Goal: Transaction & Acquisition: Purchase product/service

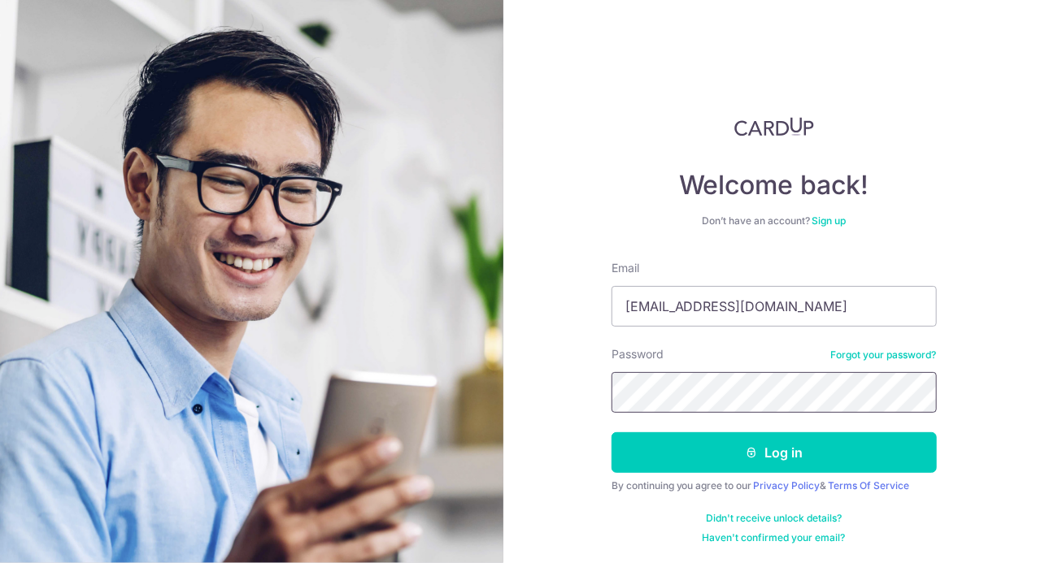
click at [611, 433] on button "Log in" at bounding box center [773, 453] width 325 height 41
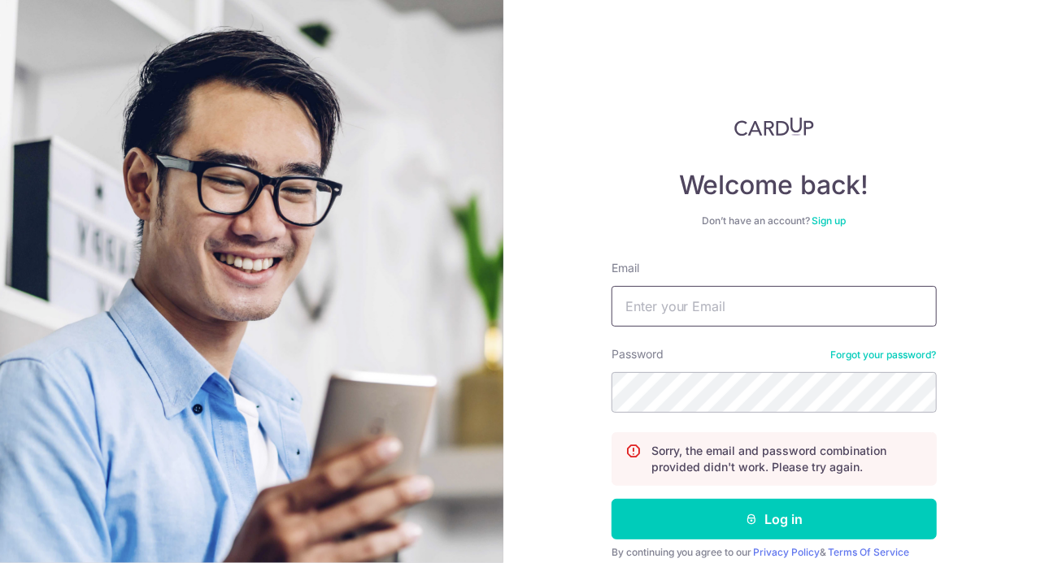
type input "[EMAIL_ADDRESS][DOMAIN_NAME]"
click at [611, 499] on button "Log in" at bounding box center [773, 519] width 325 height 41
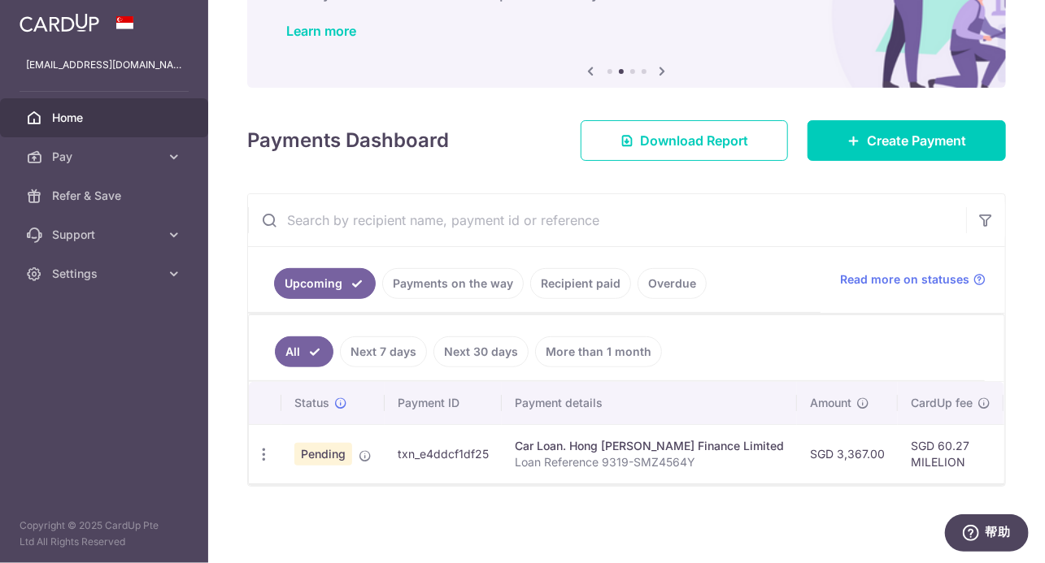
scroll to position [124, 0]
click at [553, 441] on div "Car Loan. Hong Leong Finance Limited" at bounding box center [649, 446] width 269 height 16
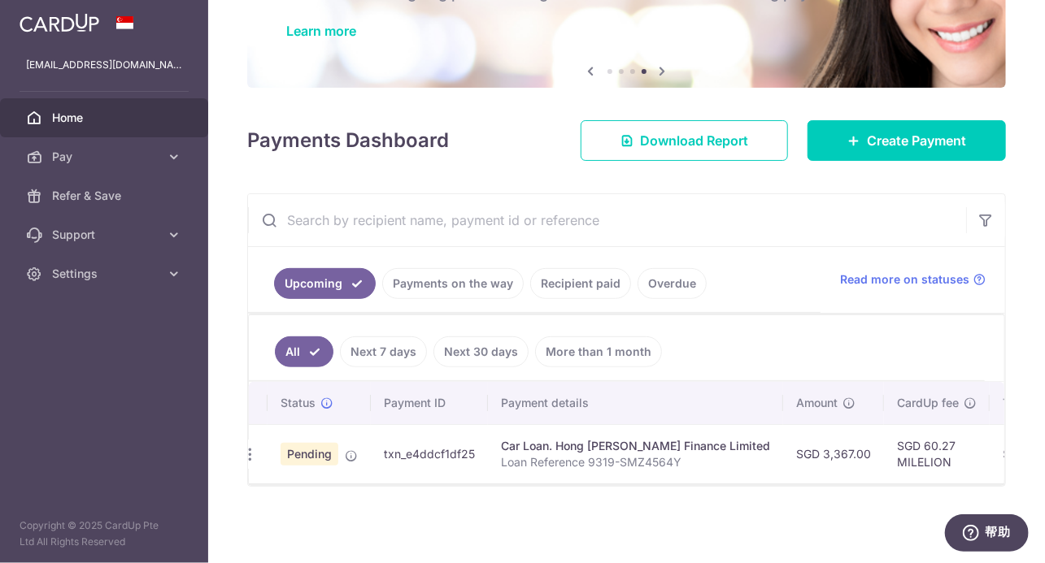
scroll to position [0, 0]
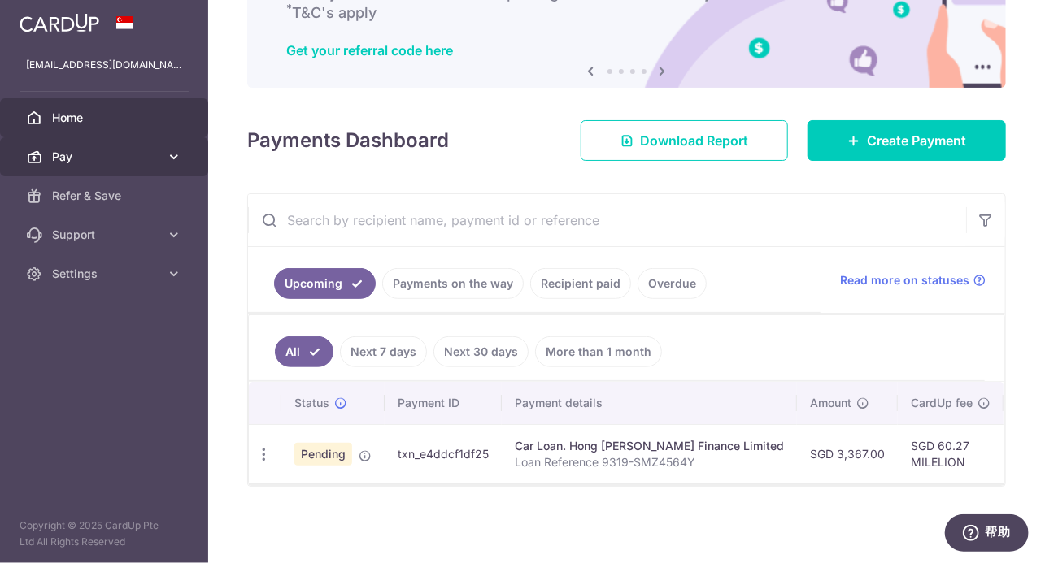
click at [72, 167] on link "Pay" at bounding box center [104, 156] width 208 height 39
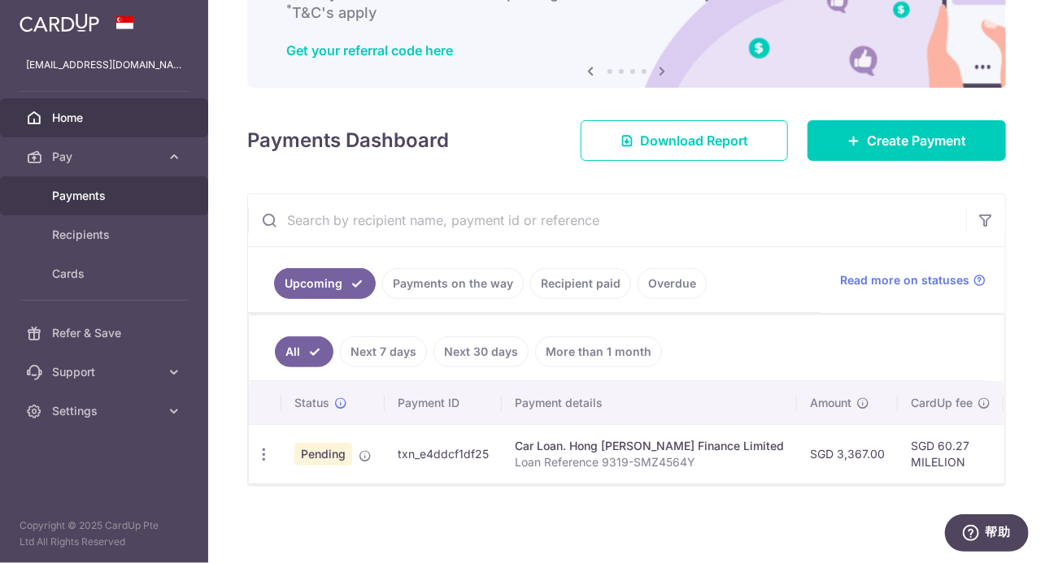
click at [80, 195] on span "Payments" at bounding box center [105, 196] width 107 height 16
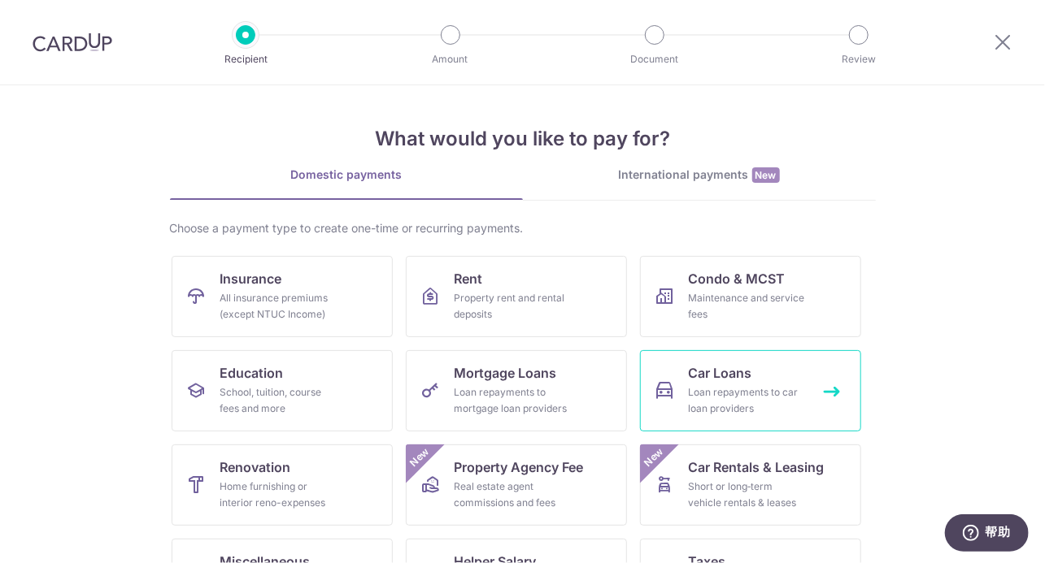
click at [725, 376] on span "Car Loans" at bounding box center [720, 373] width 63 height 20
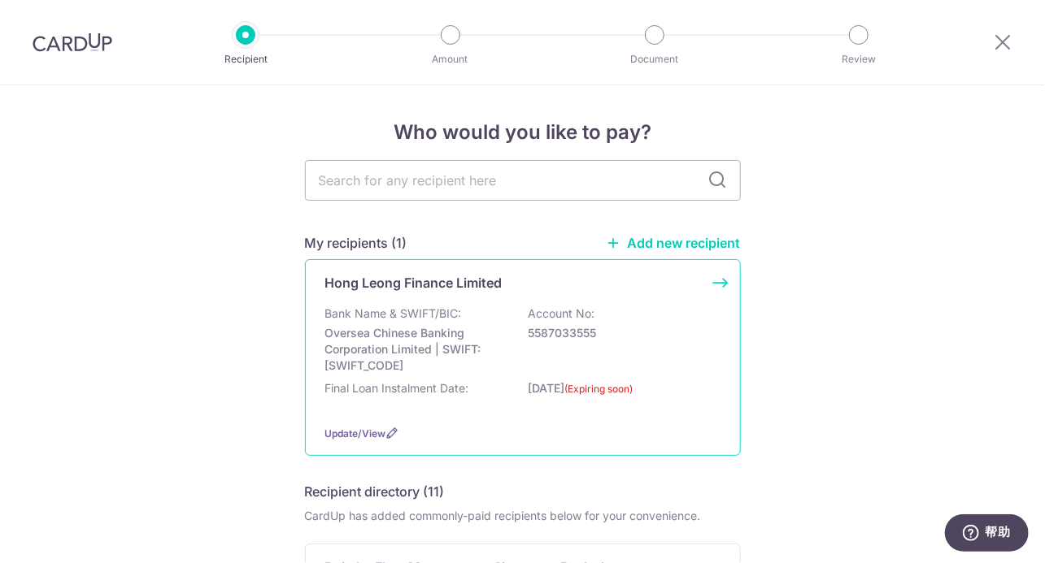
click at [426, 314] on p "Bank Name & SWIFT/BIC:" at bounding box center [393, 314] width 137 height 16
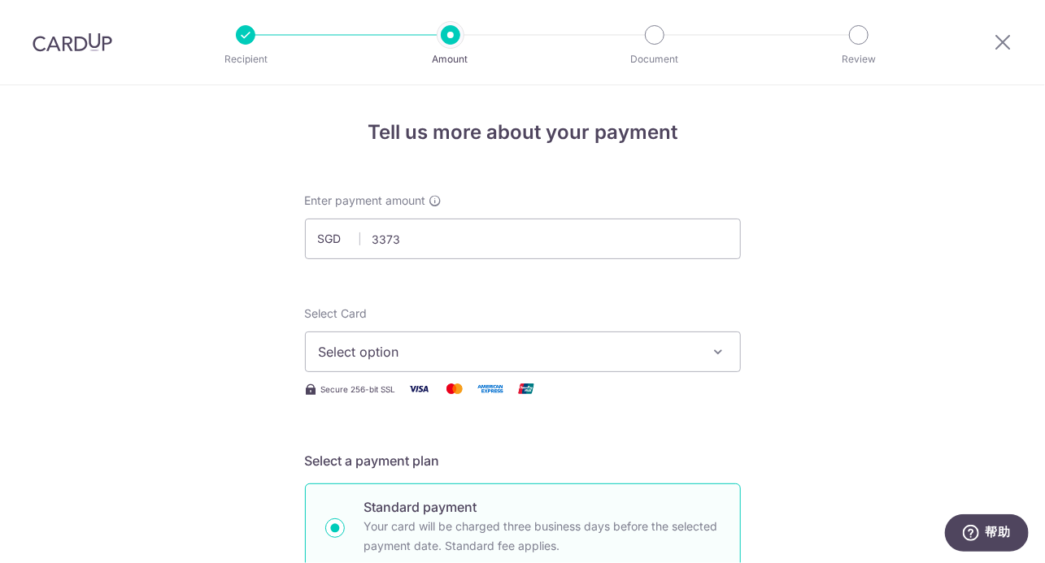
type input "3,373.00"
click at [653, 345] on span "Select option" at bounding box center [508, 352] width 379 height 20
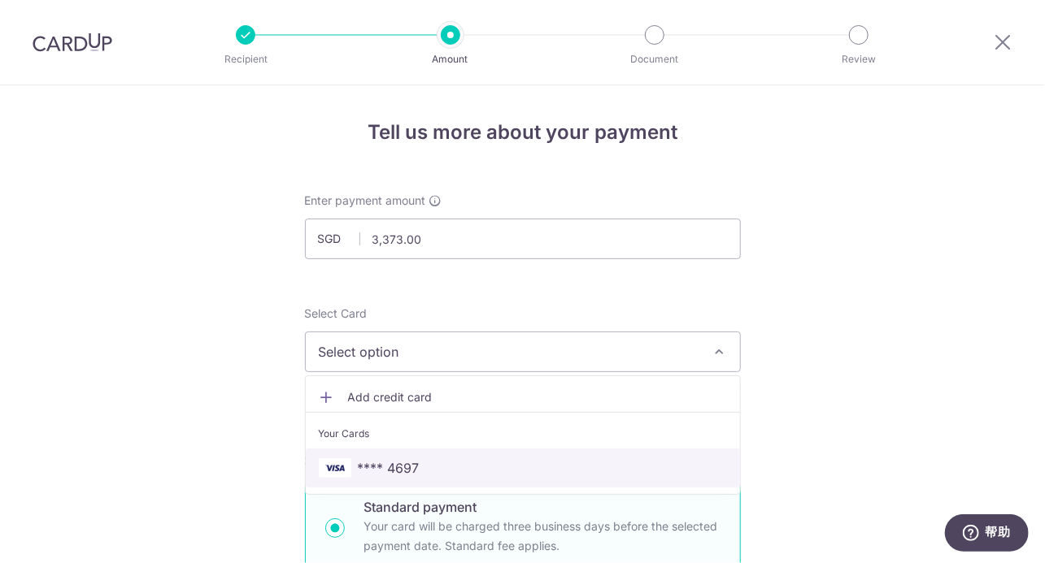
click at [455, 463] on span "**** 4697" at bounding box center [523, 469] width 408 height 20
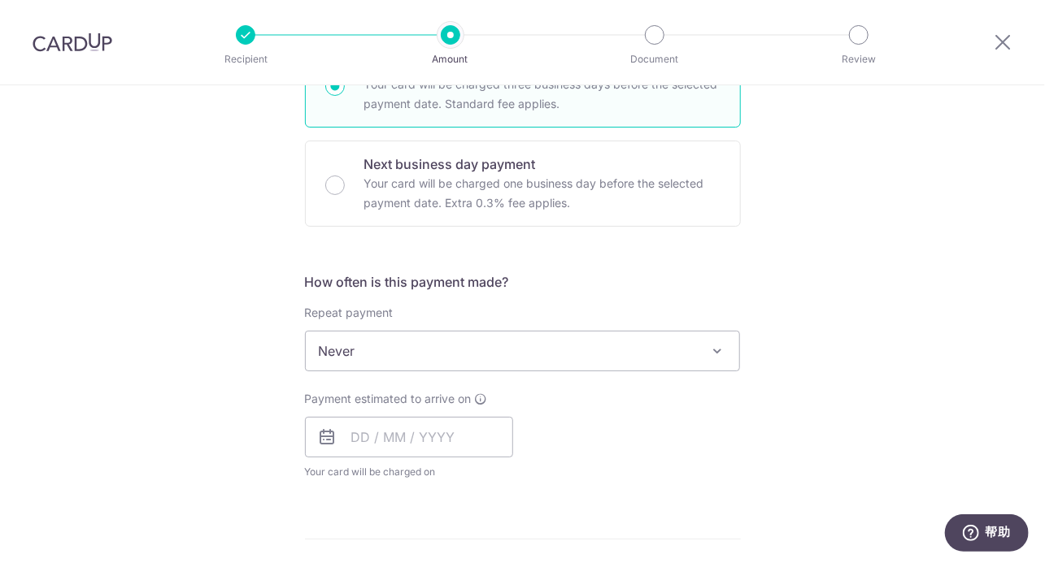
scroll to position [488, 0]
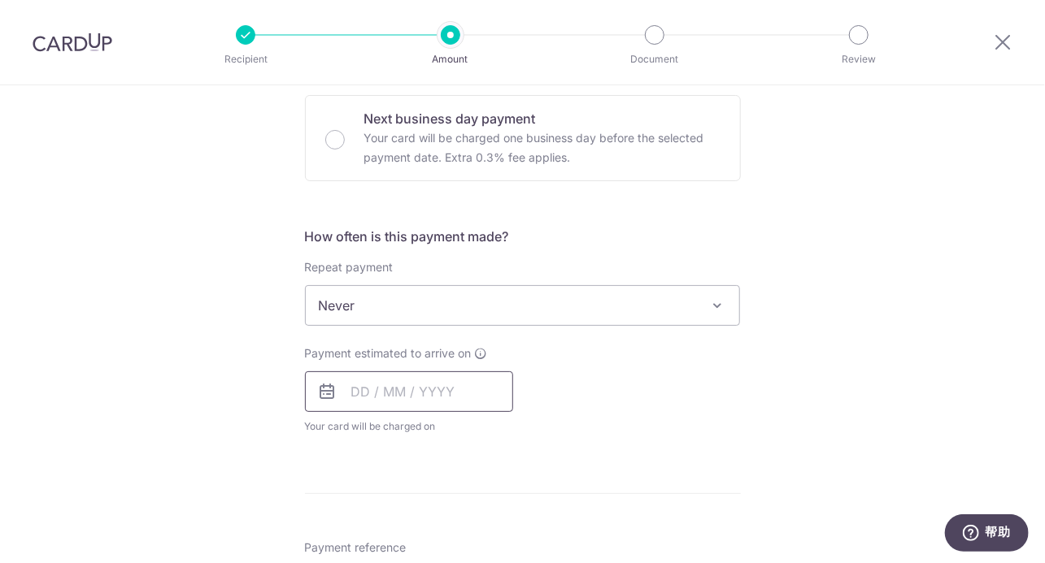
click at [422, 382] on input "text" at bounding box center [409, 392] width 208 height 41
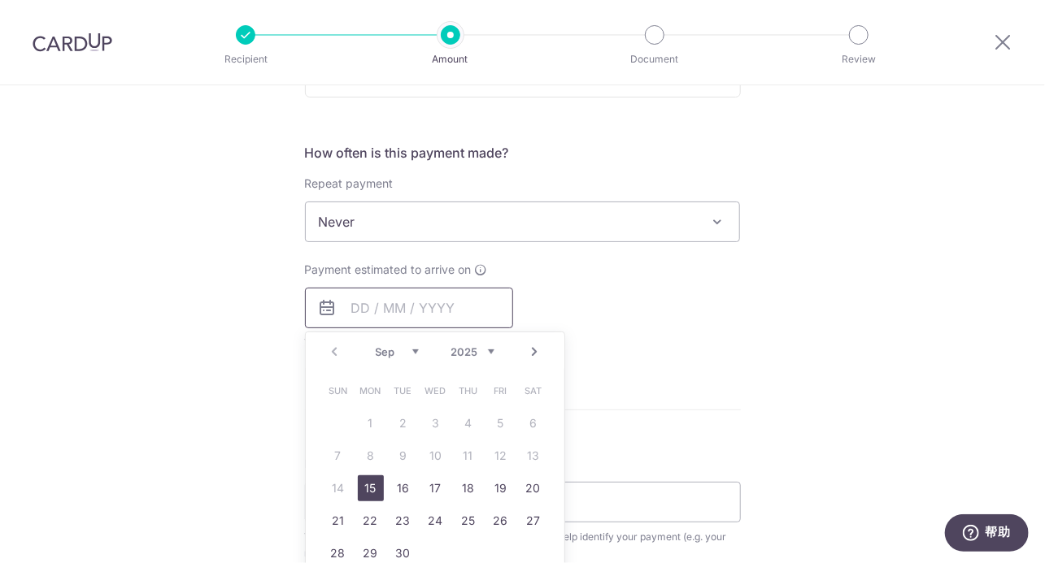
scroll to position [650, 0]
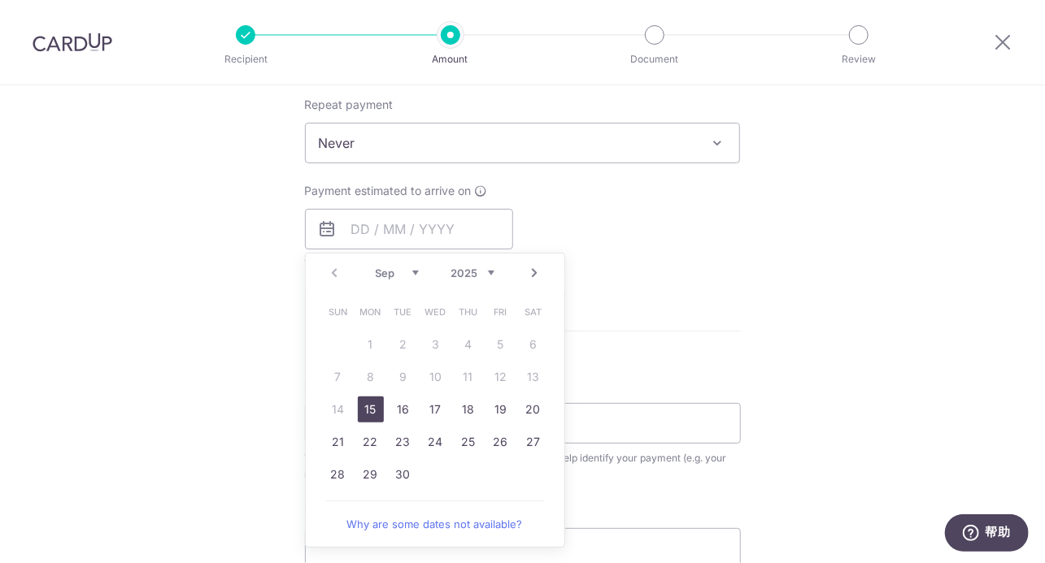
click at [363, 408] on link "15" at bounding box center [371, 410] width 26 height 26
type input "[DATE]"
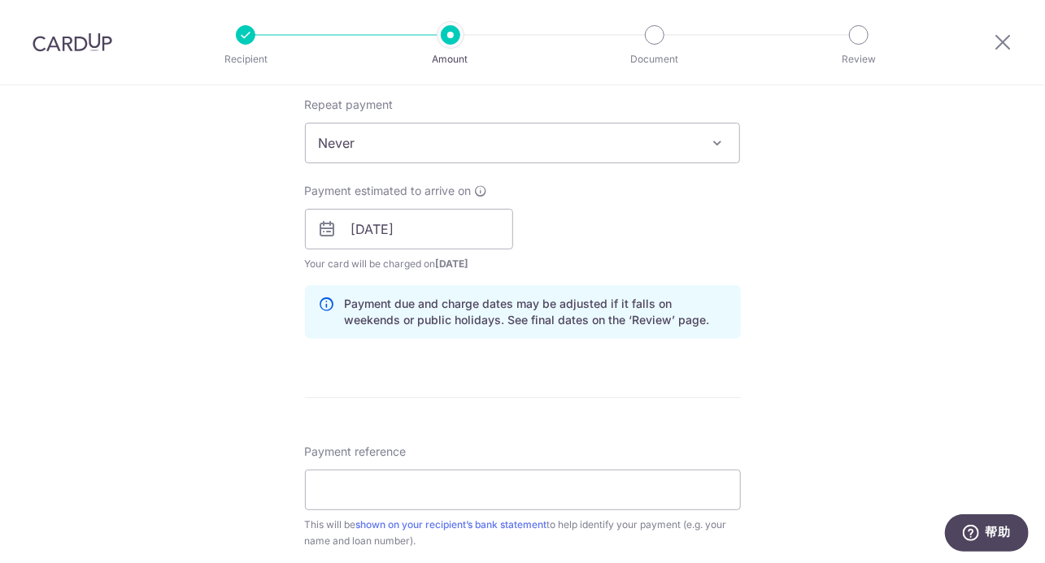
click at [558, 392] on form "Enter payment amount SGD 3,373.00 3373.00 Select Card **** 4697 Add credit card…" at bounding box center [523, 219] width 436 height 1354
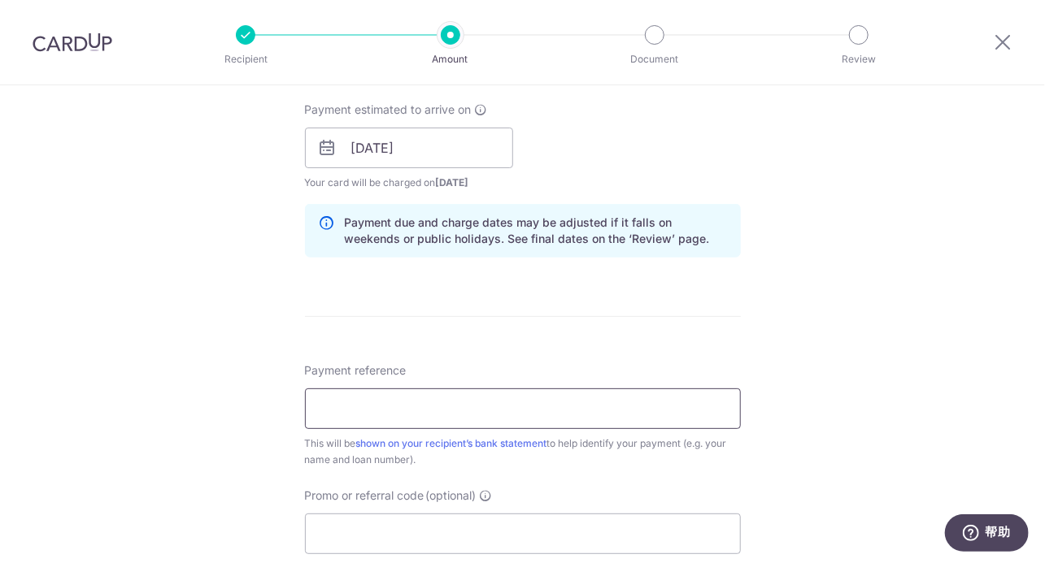
click at [558, 392] on input "Payment reference" at bounding box center [523, 409] width 436 height 41
type input "Loan Reference 9319-SMZ4564Y"
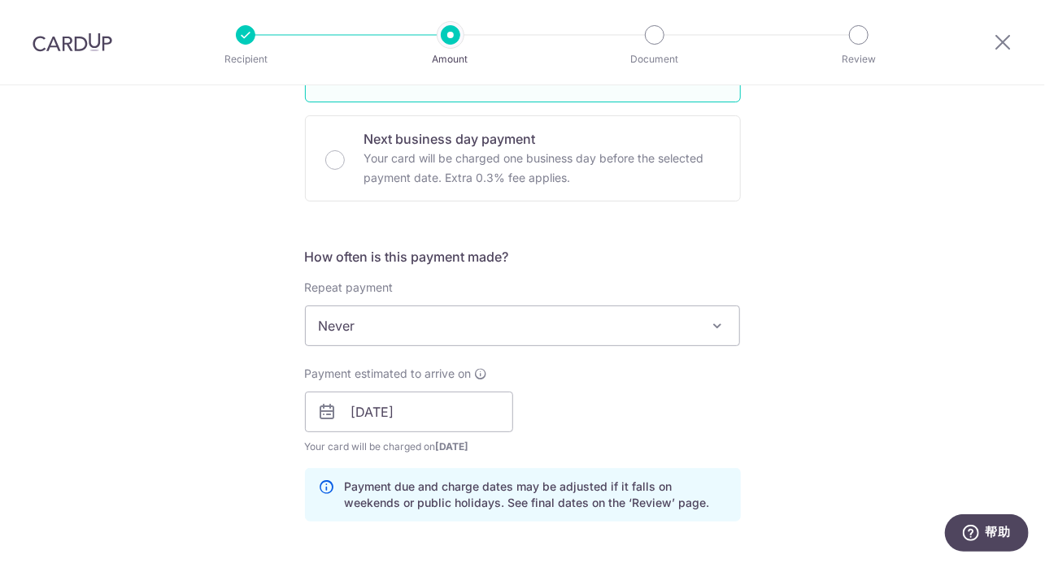
click at [666, 403] on div "Payment estimated to arrive on 15/09/2025 Prev Next Jan Feb Mar Apr May Jun Jul…" at bounding box center [522, 410] width 455 height 89
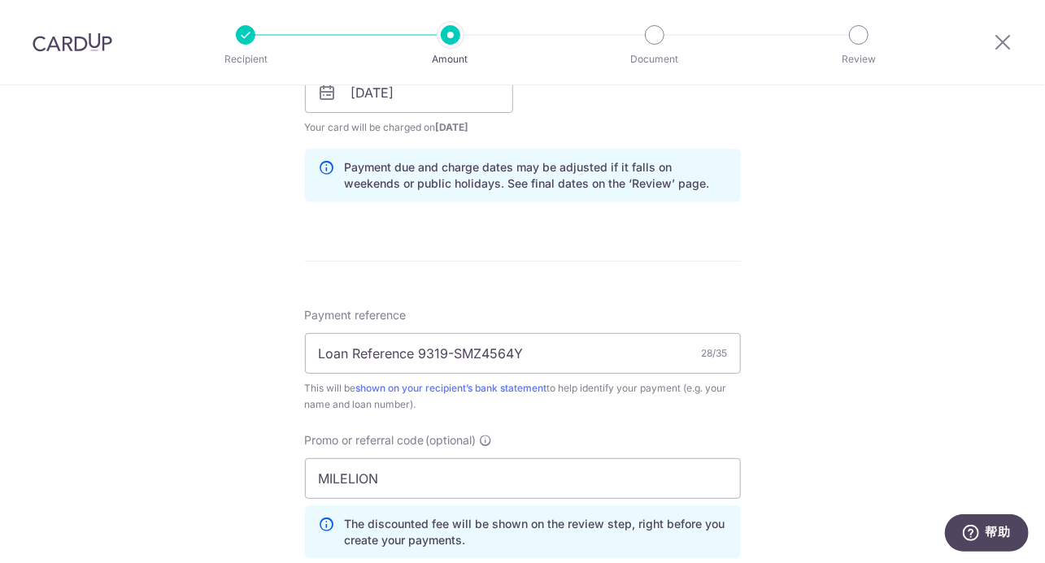
scroll to position [813, 0]
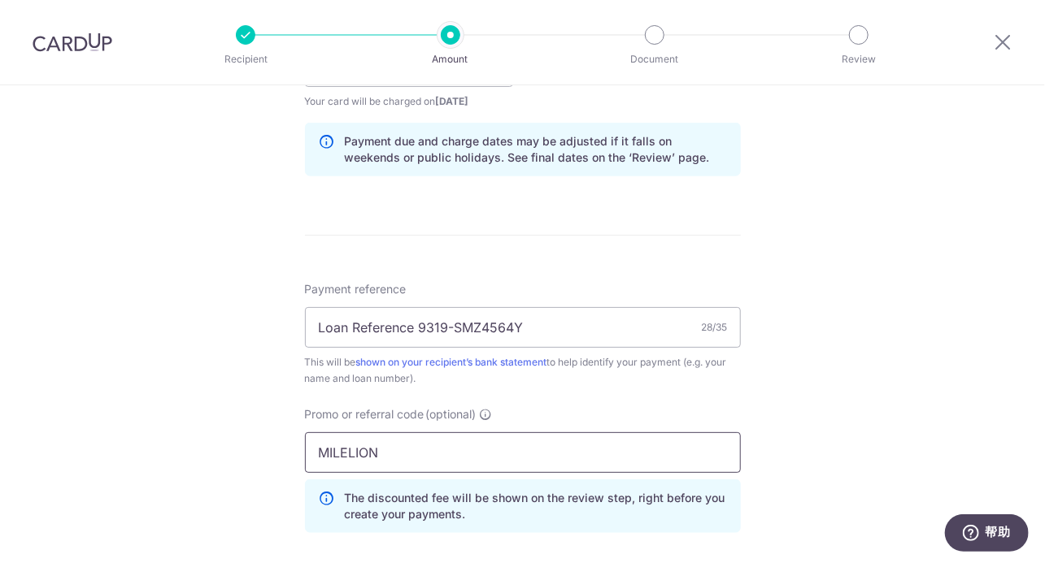
drag, startPoint x: 395, startPoint y: 451, endPoint x: 241, endPoint y: 446, distance: 154.6
click at [241, 446] on div "Tell us more about your payment Enter payment amount SGD 3,373.00 3373.00 Selec…" at bounding box center [522, 77] width 1045 height 1611
paste input "SAVERENT179"
type input "SAVERENT179"
click at [789, 420] on div "Tell us more about your payment Enter payment amount SGD 3,373.00 3373.00 Selec…" at bounding box center [522, 77] width 1045 height 1611
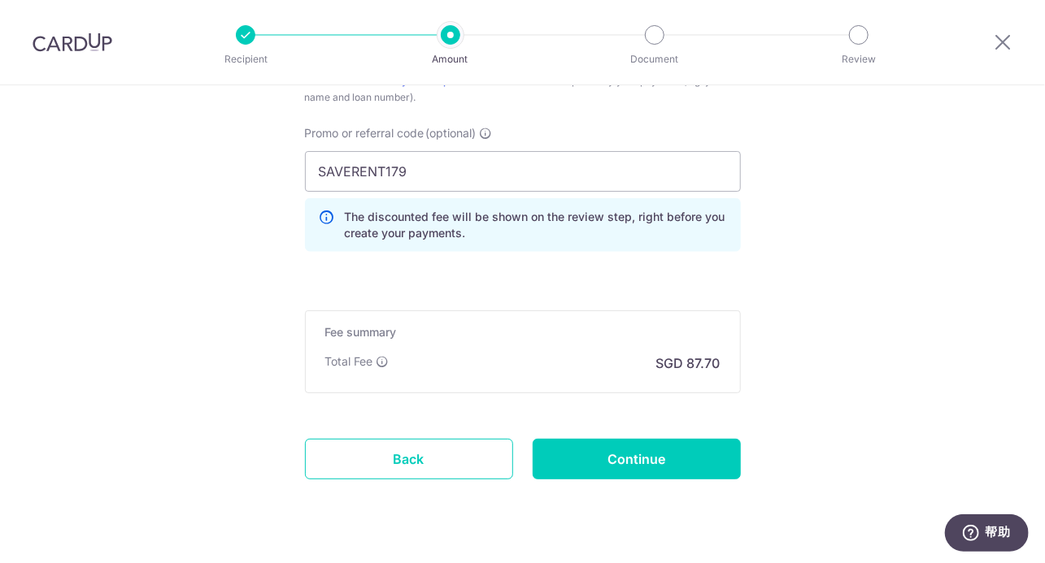
scroll to position [1129, 0]
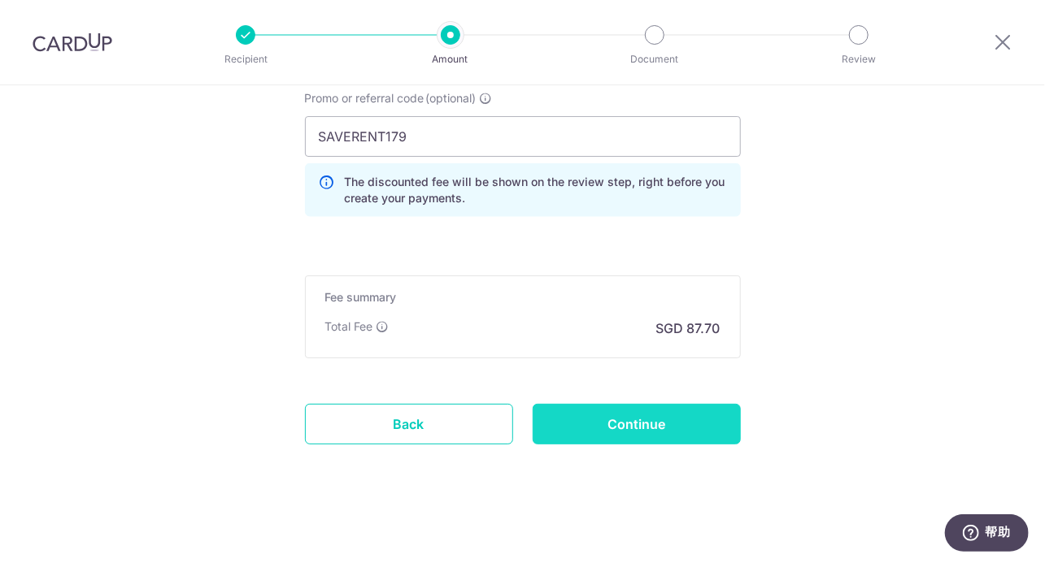
click at [646, 413] on input "Continue" at bounding box center [637, 424] width 208 height 41
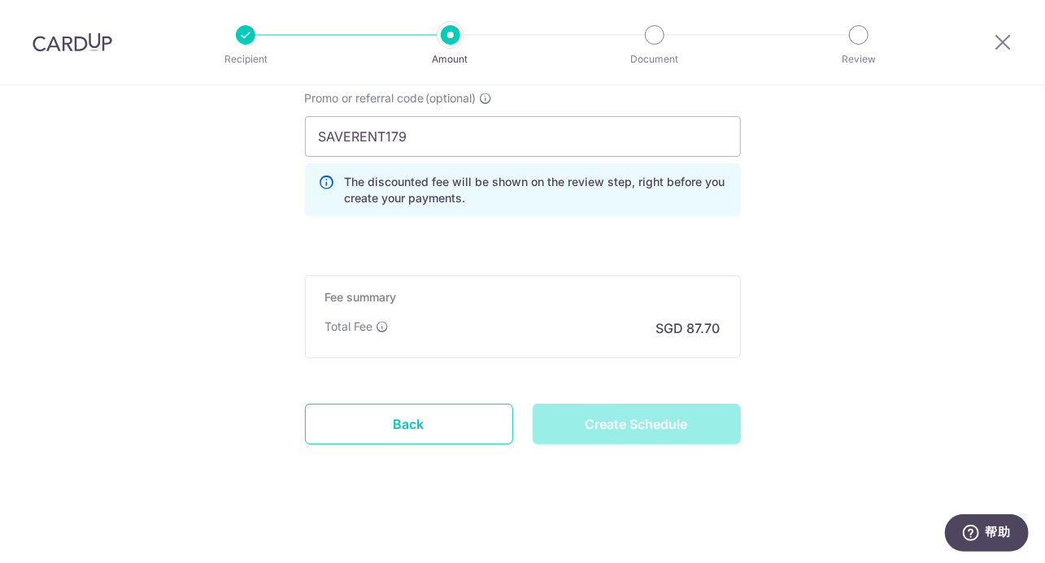
type input "Create Schedule"
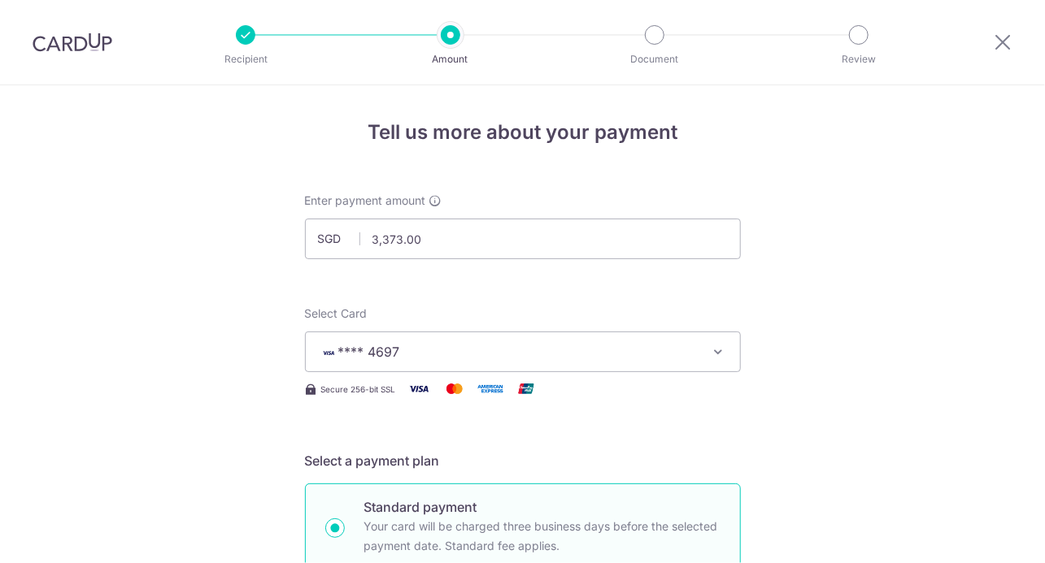
scroll to position [1151, 0]
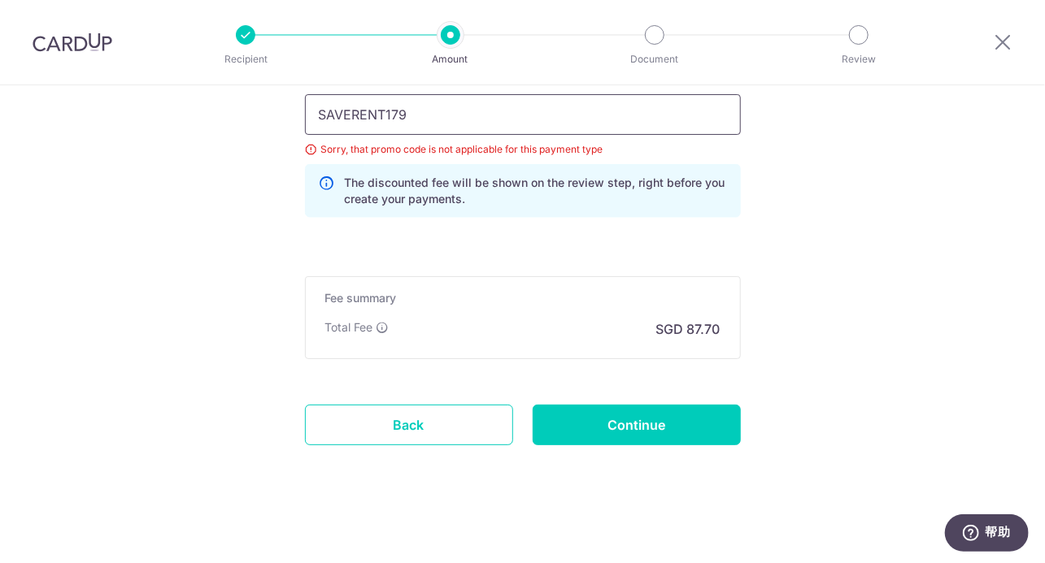
drag, startPoint x: 419, startPoint y: 115, endPoint x: 249, endPoint y: 107, distance: 170.1
paste input "MILELION"
type input "MILELION"
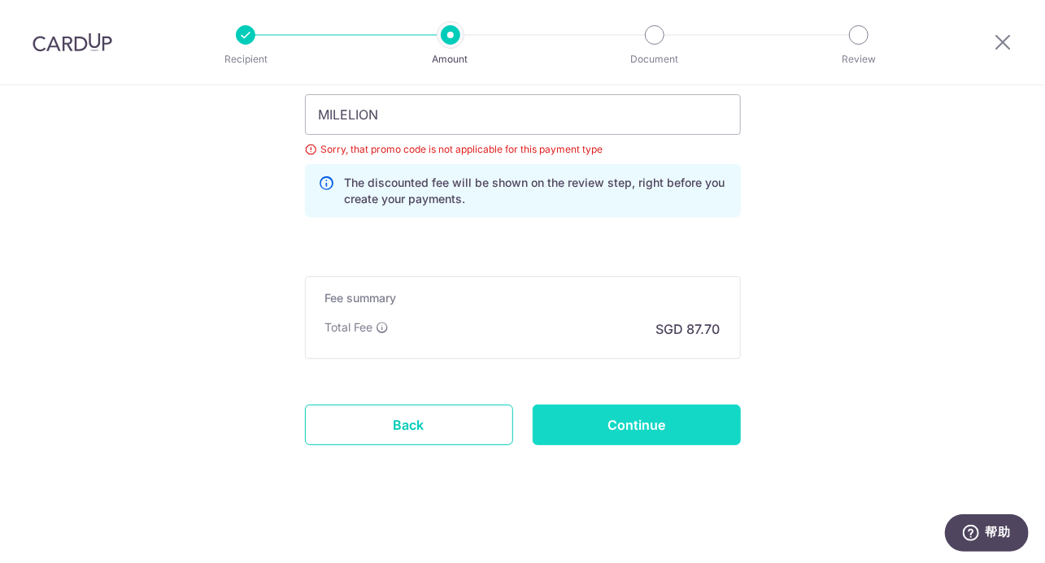
click at [684, 440] on input "Continue" at bounding box center [637, 425] width 208 height 41
type input "Update Schedule"
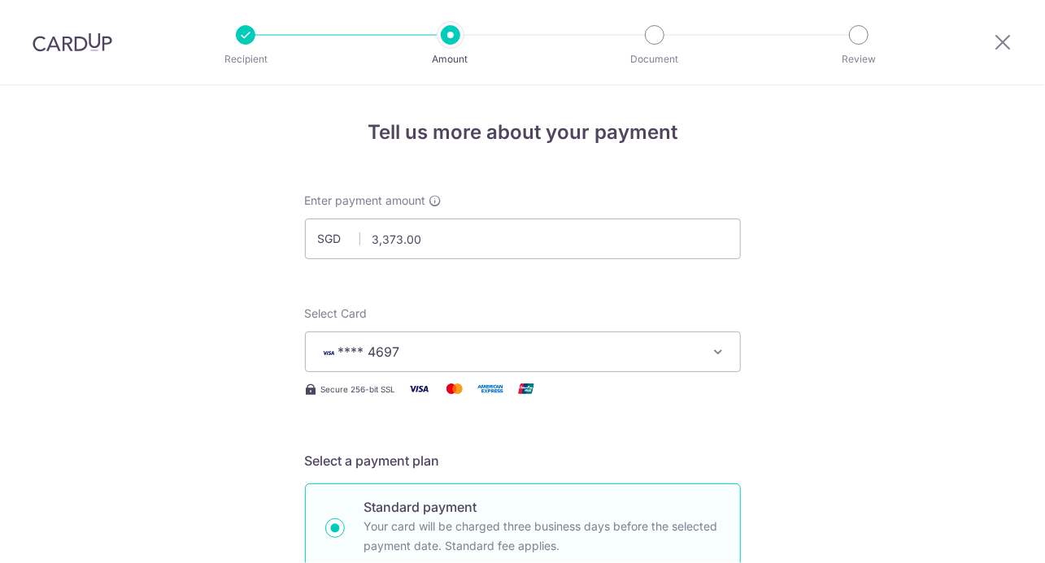
scroll to position [1151, 0]
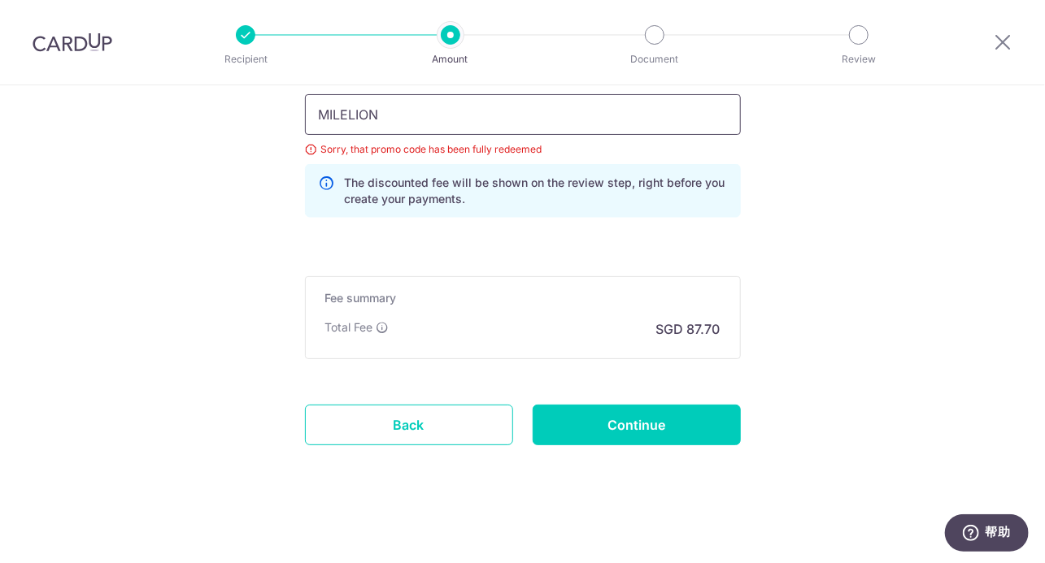
drag, startPoint x: 385, startPoint y: 111, endPoint x: 184, endPoint y: 111, distance: 201.6
paste input "REC185"
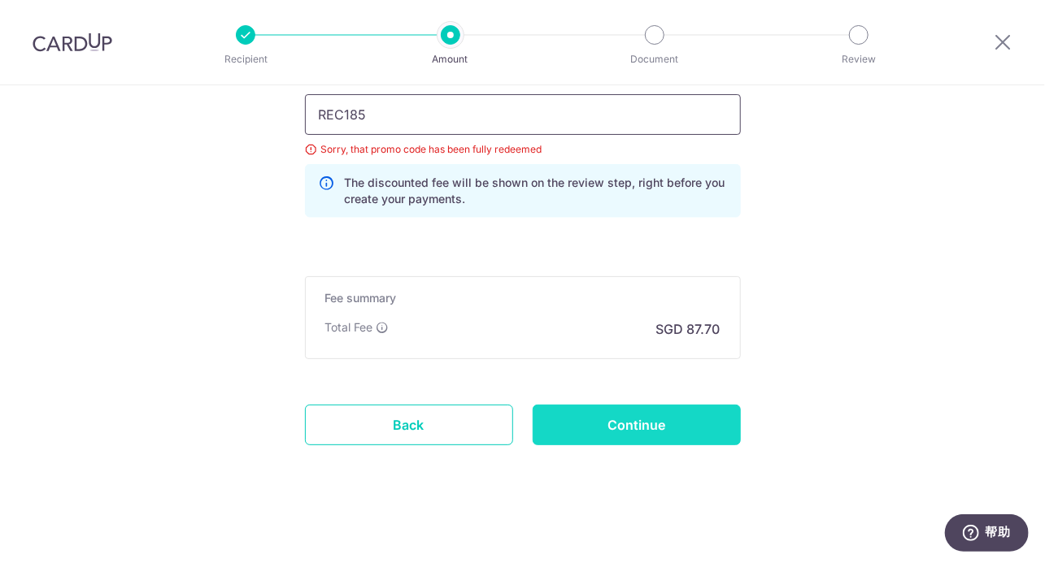
type input "REC185"
click at [629, 431] on input "Continue" at bounding box center [637, 425] width 208 height 41
type input "Update Schedule"
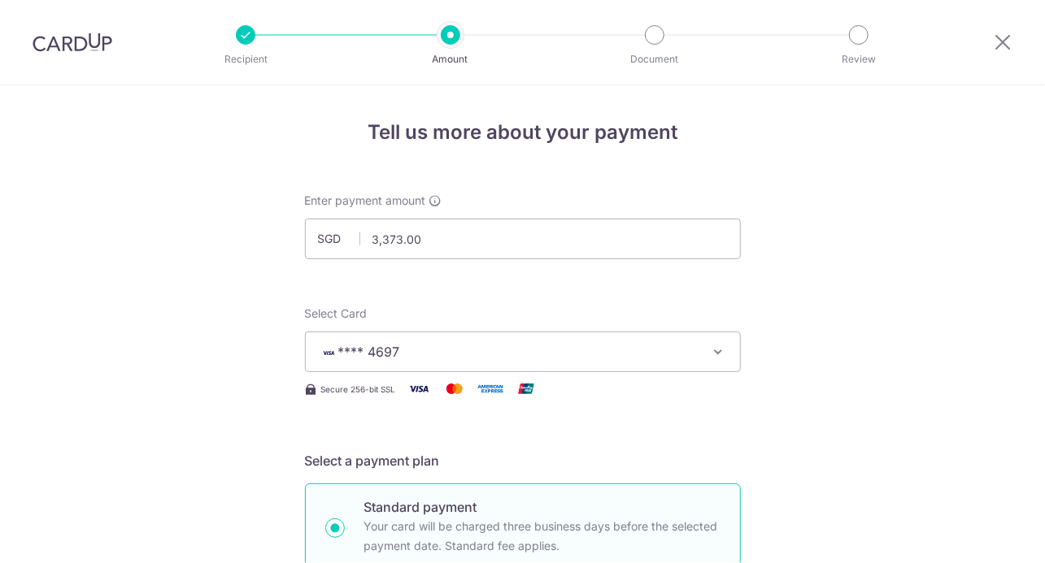
scroll to position [1151, 0]
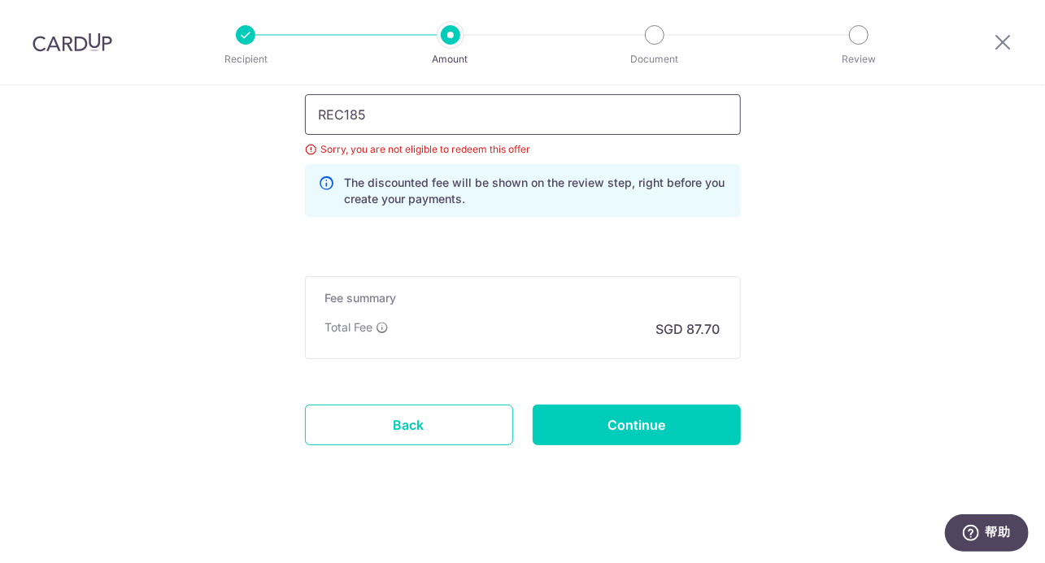
drag, startPoint x: 363, startPoint y: 112, endPoint x: 174, endPoint y: 128, distance: 189.3
paste input "VTAX25ONE"
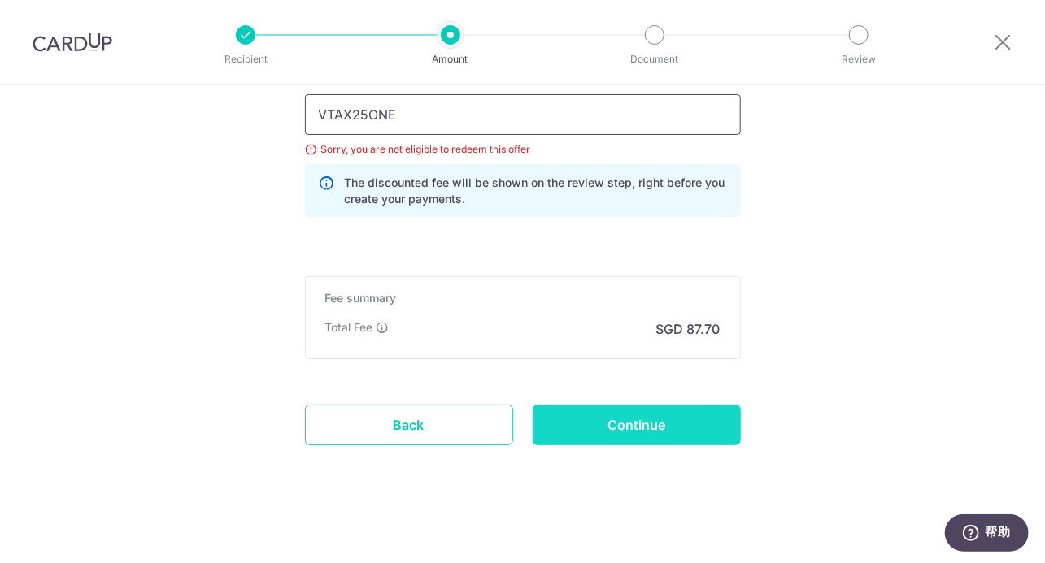
type input "VTAX25ONE"
click at [650, 431] on input "Continue" at bounding box center [637, 425] width 208 height 41
type input "Update Schedule"
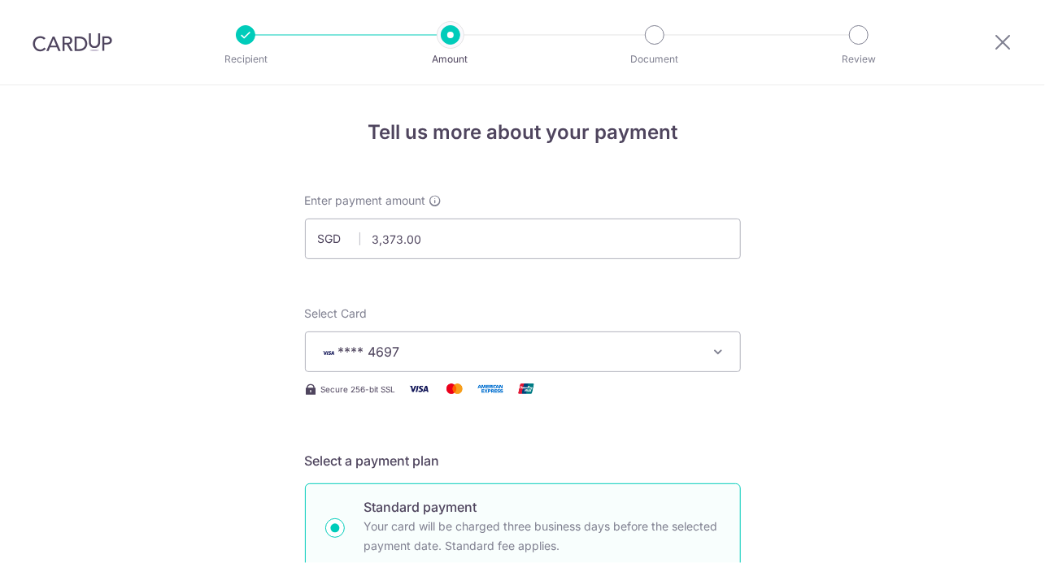
scroll to position [1151, 0]
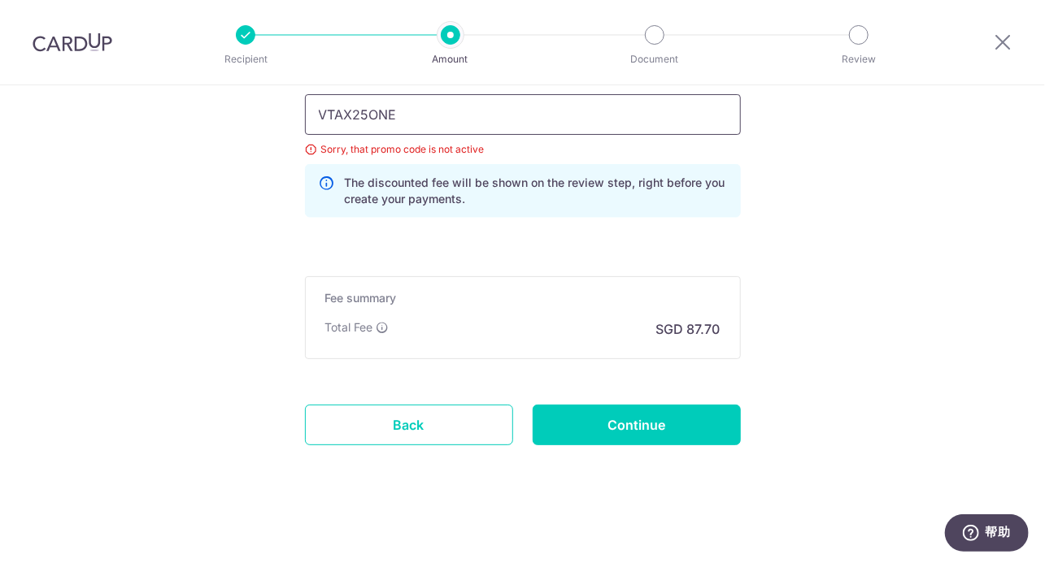
drag, startPoint x: 400, startPoint y: 121, endPoint x: 188, endPoint y: 118, distance: 212.2
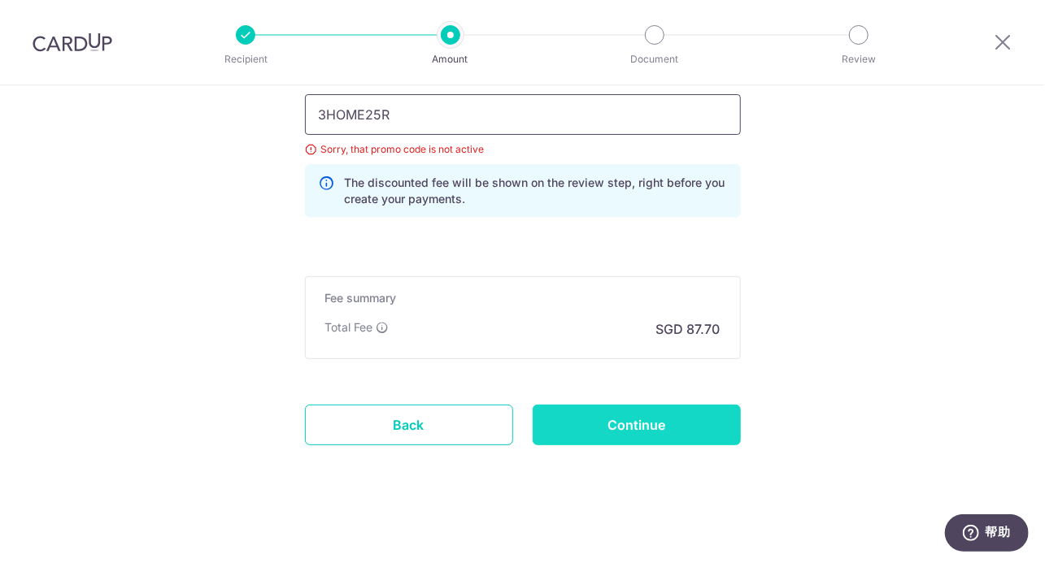
type input "3HOME25R"
click at [600, 433] on input "Continue" at bounding box center [637, 425] width 208 height 41
type input "Update Schedule"
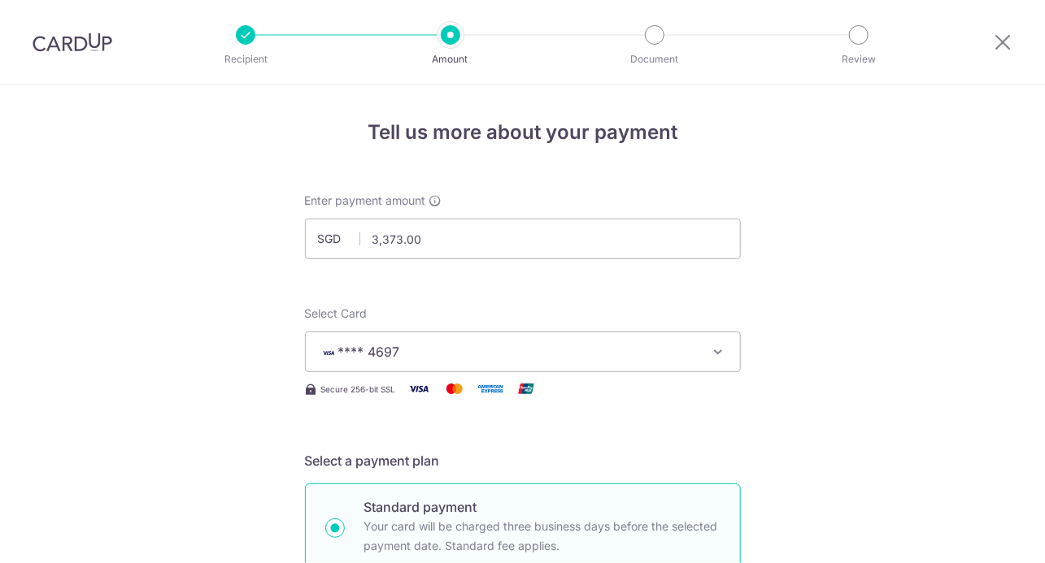
scroll to position [1151, 0]
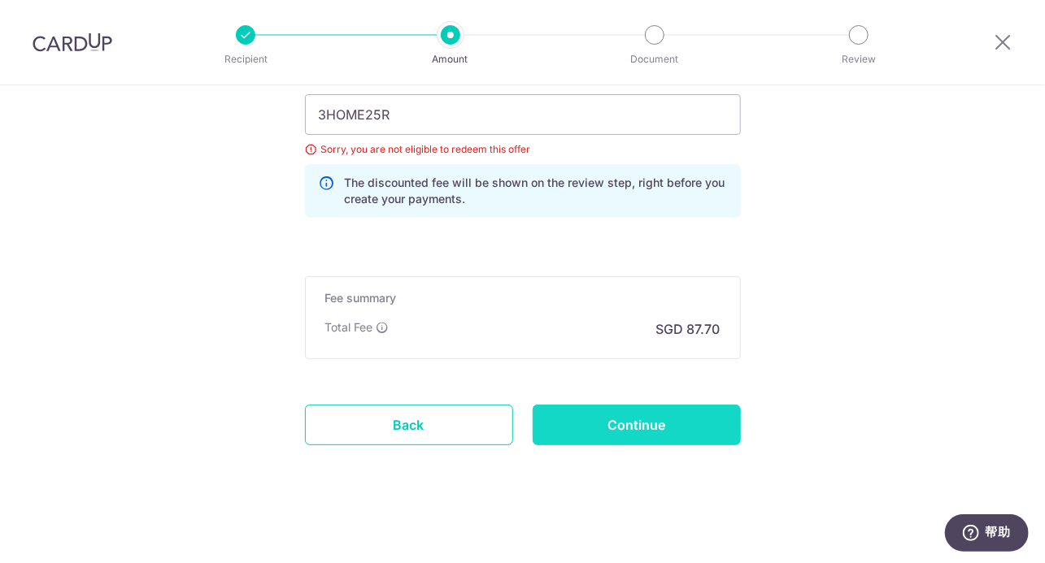
click at [589, 416] on input "Continue" at bounding box center [637, 425] width 208 height 41
type input "Update Schedule"
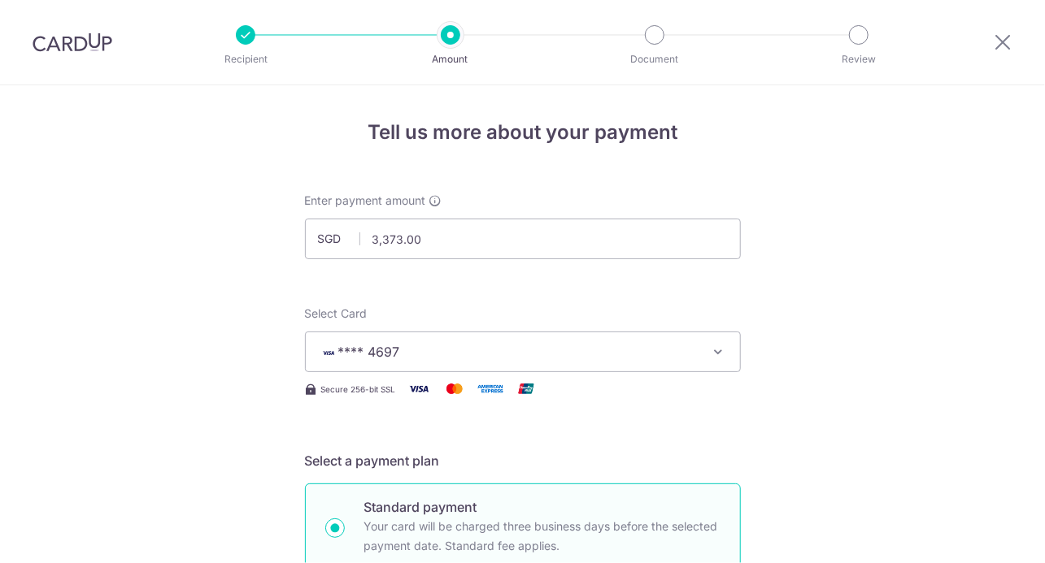
scroll to position [1151, 0]
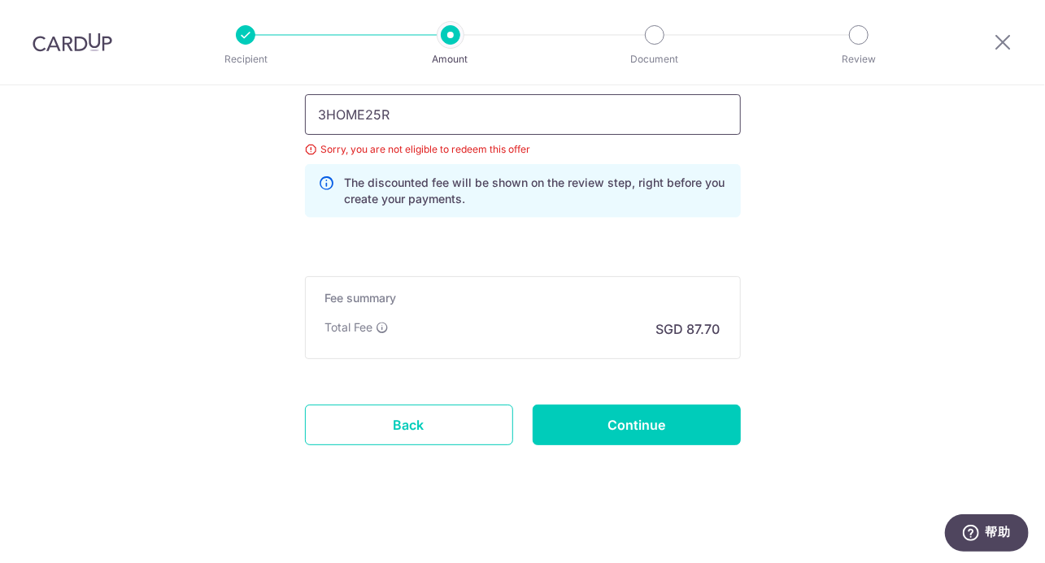
drag, startPoint x: 400, startPoint y: 111, endPoint x: 161, endPoint y: 131, distance: 239.9
paste input "REC185"
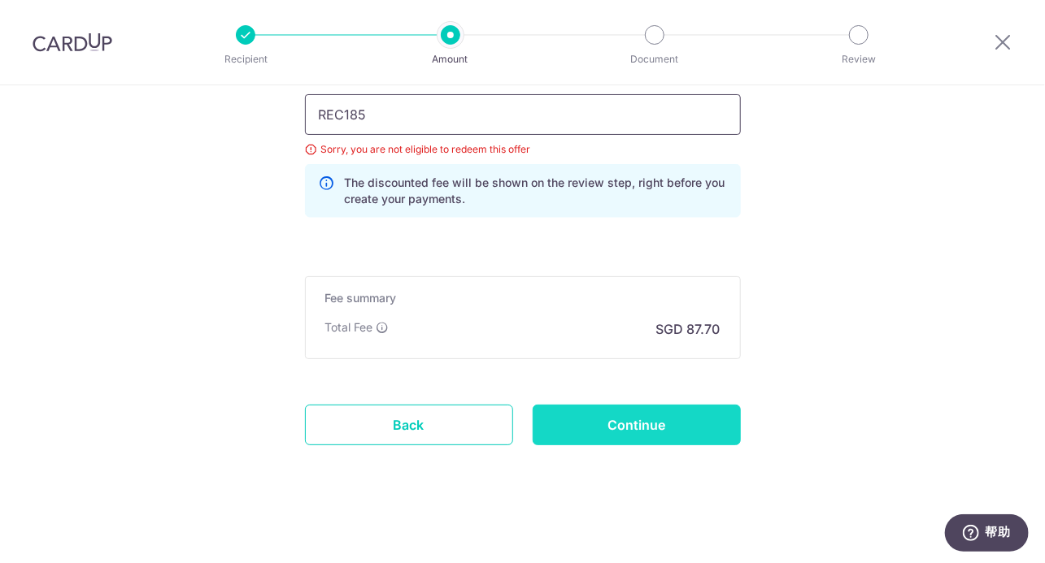
type input "REC185"
click at [628, 422] on input "Continue" at bounding box center [637, 425] width 208 height 41
type input "Update Schedule"
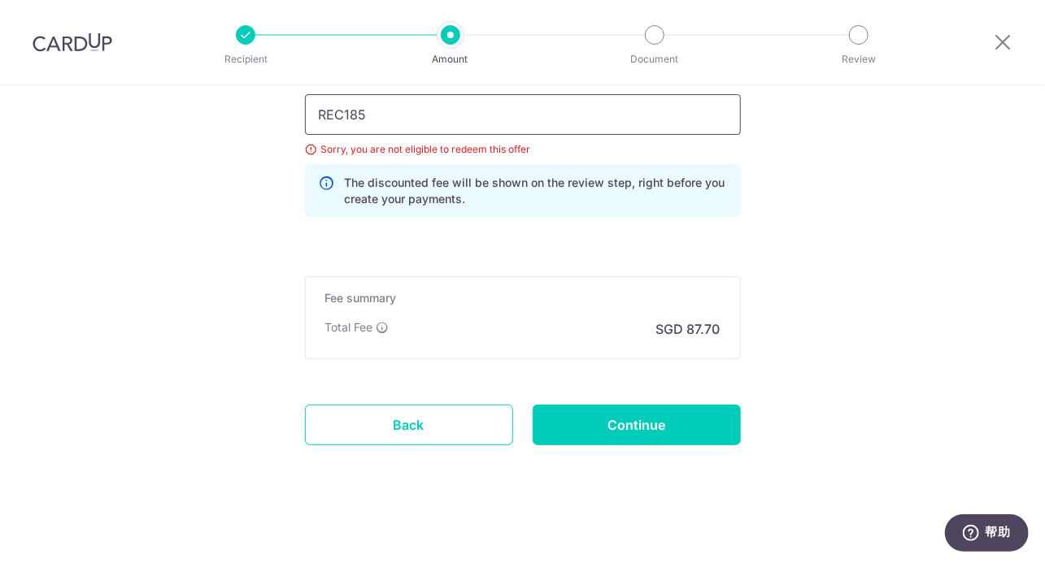
drag, startPoint x: 373, startPoint y: 118, endPoint x: 215, endPoint y: 119, distance: 157.7
paste input "OFF22"
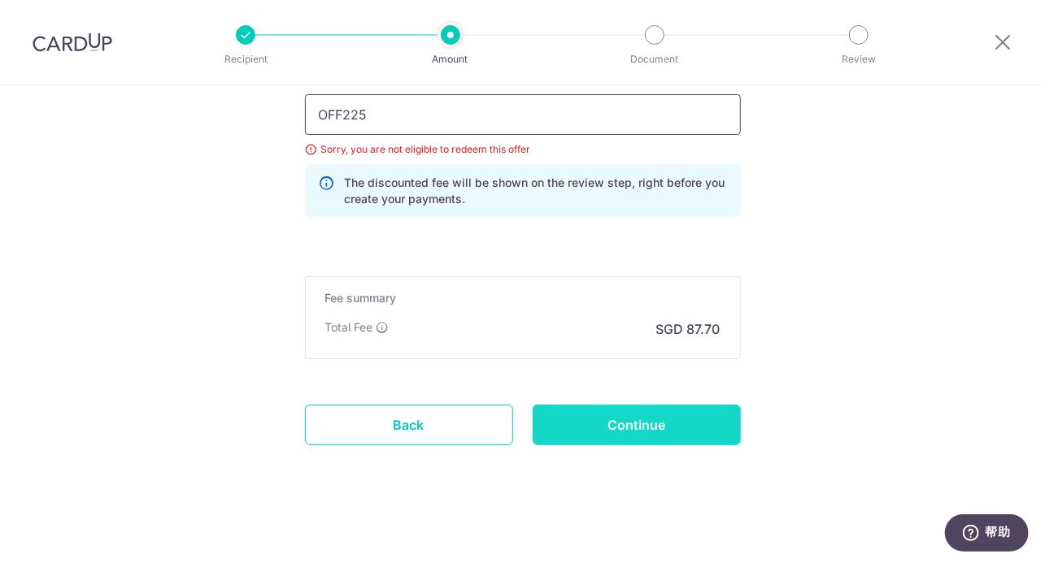
type input "OFF225"
click at [604, 416] on input "Continue" at bounding box center [637, 425] width 208 height 41
type input "Update Schedule"
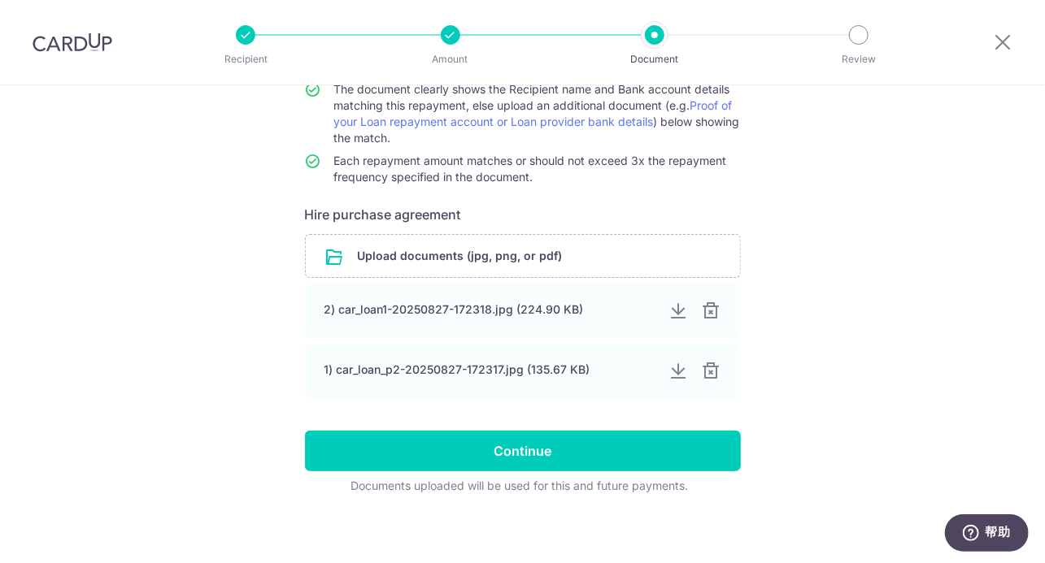
scroll to position [194, 0]
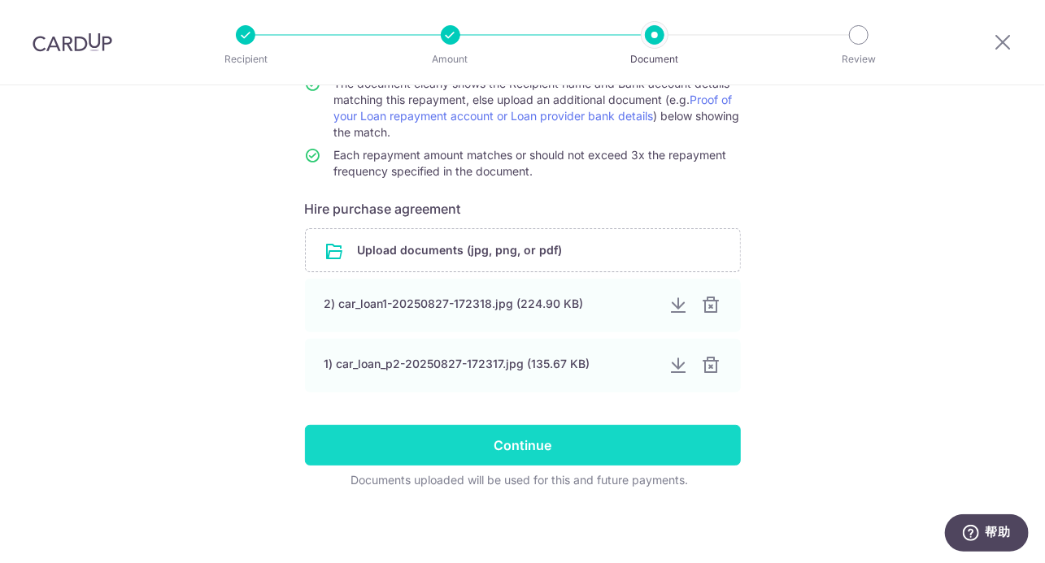
click at [587, 433] on input "Continue" at bounding box center [523, 445] width 436 height 41
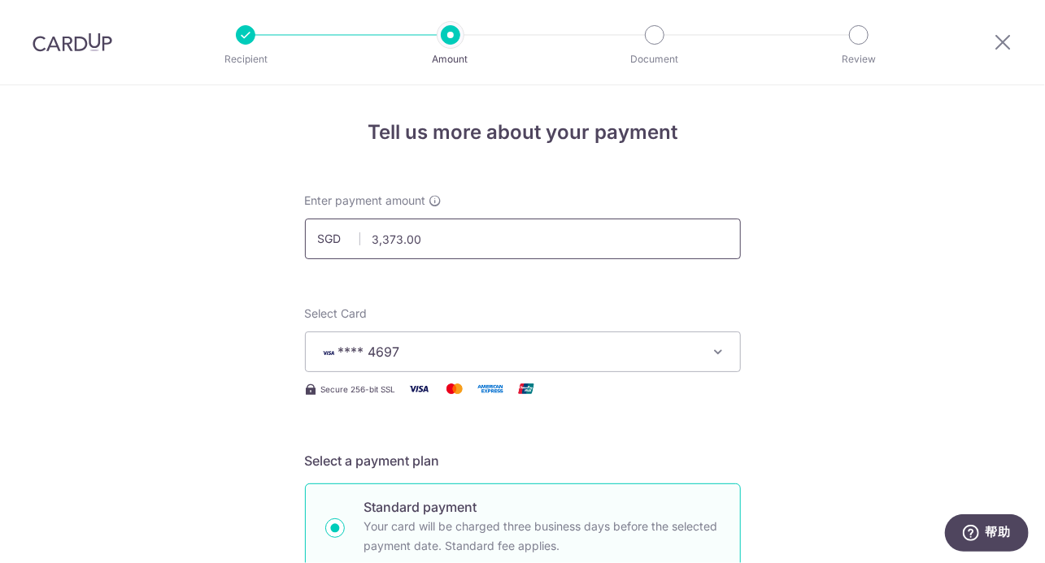
click at [424, 241] on input "3,373.00" at bounding box center [523, 239] width 436 height 41
type input "3,373.23"
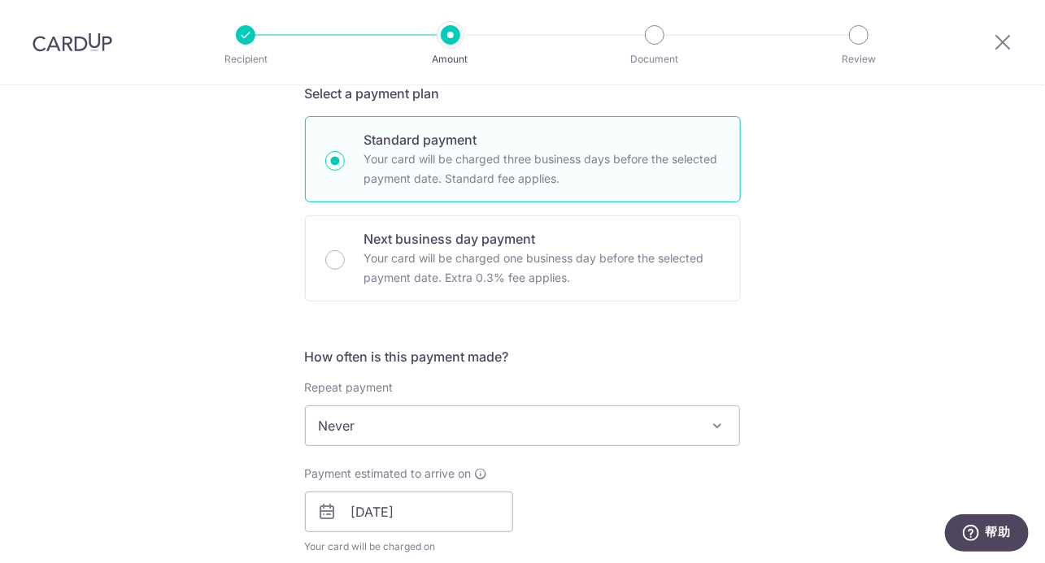
scroll to position [407, 0]
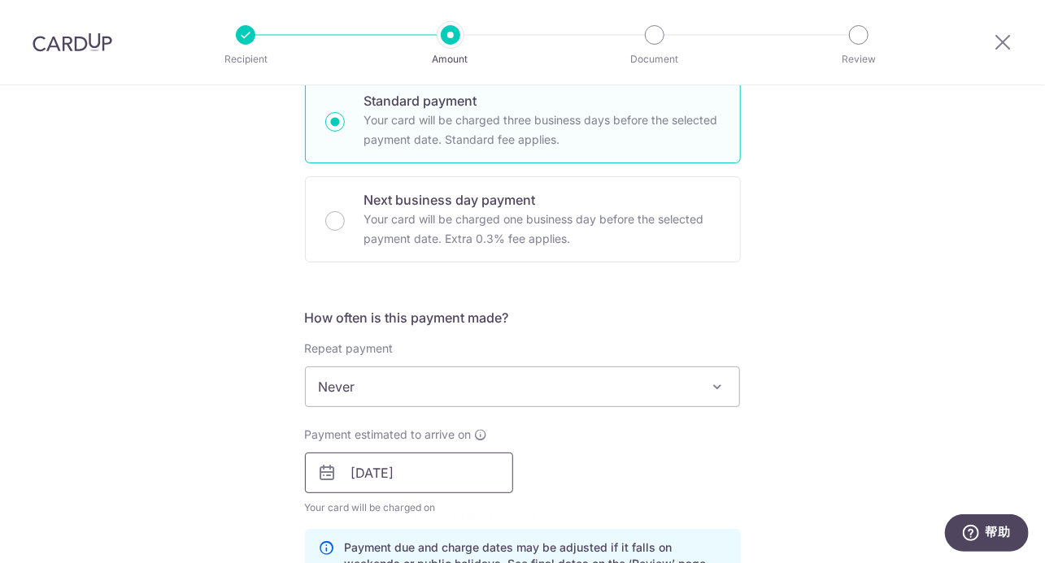
click at [378, 481] on input "15/09/2025" at bounding box center [409, 473] width 208 height 41
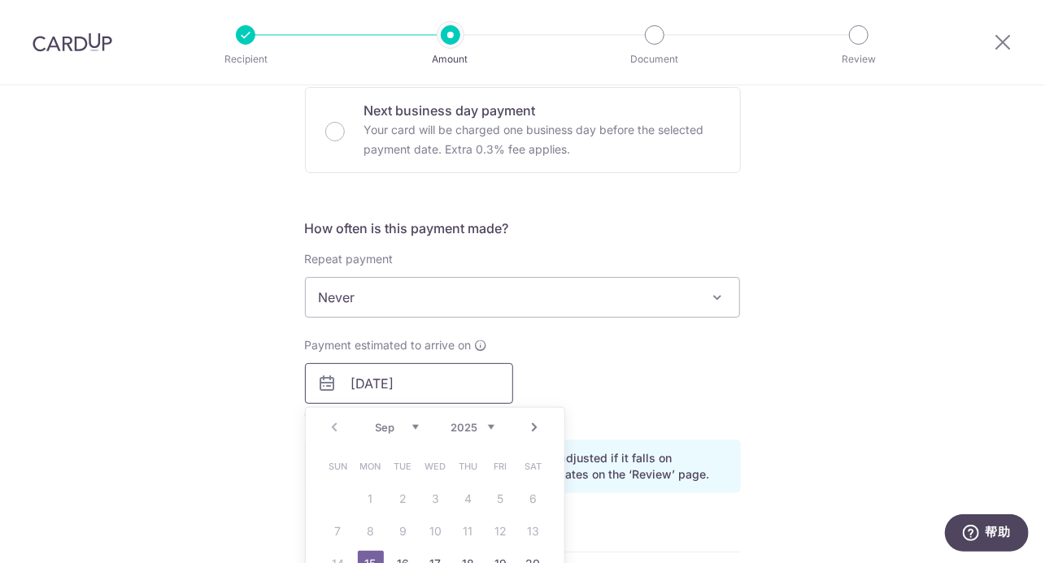
scroll to position [569, 0]
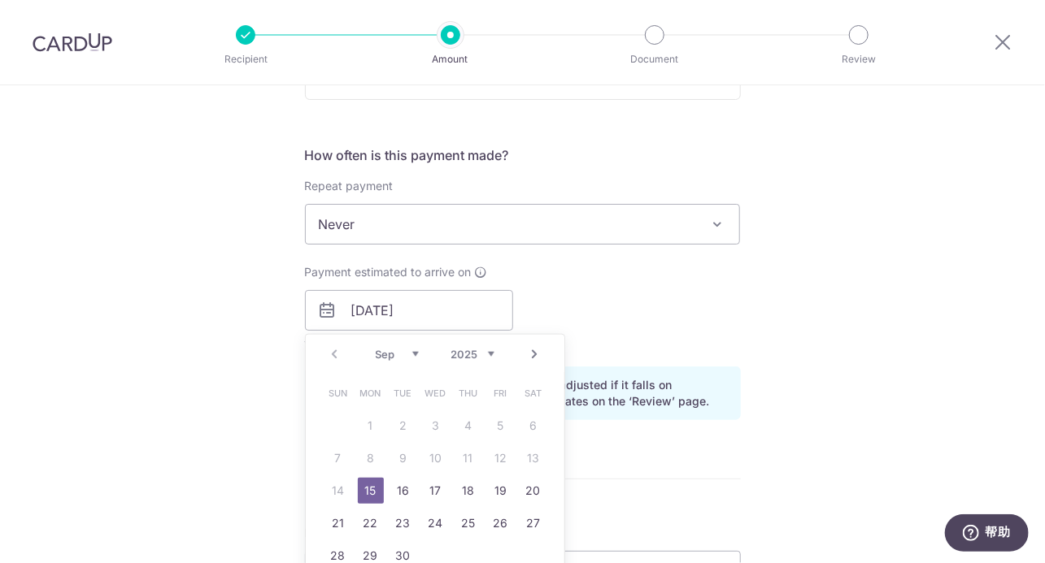
click at [408, 350] on select "Sep Oct Nov Dec" at bounding box center [397, 354] width 43 height 13
click at [376, 348] on select "Sep Oct Nov Dec" at bounding box center [397, 354] width 43 height 13
click at [368, 487] on link "15" at bounding box center [371, 491] width 26 height 26
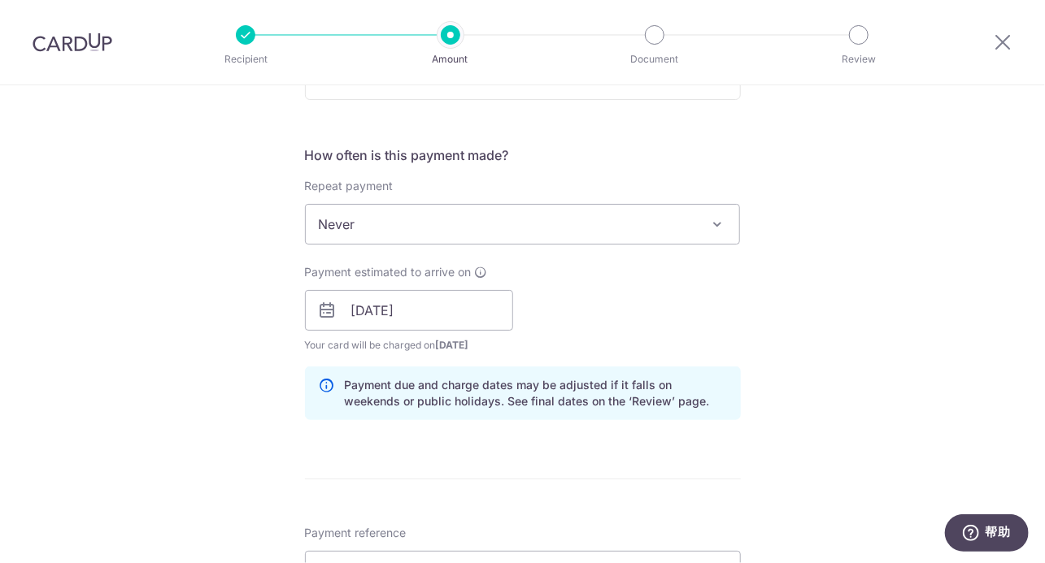
click at [764, 382] on div "Tell us more about your payment Enter payment amount SGD 3,373.23 3373.23 Selec…" at bounding box center [522, 321] width 1045 height 1611
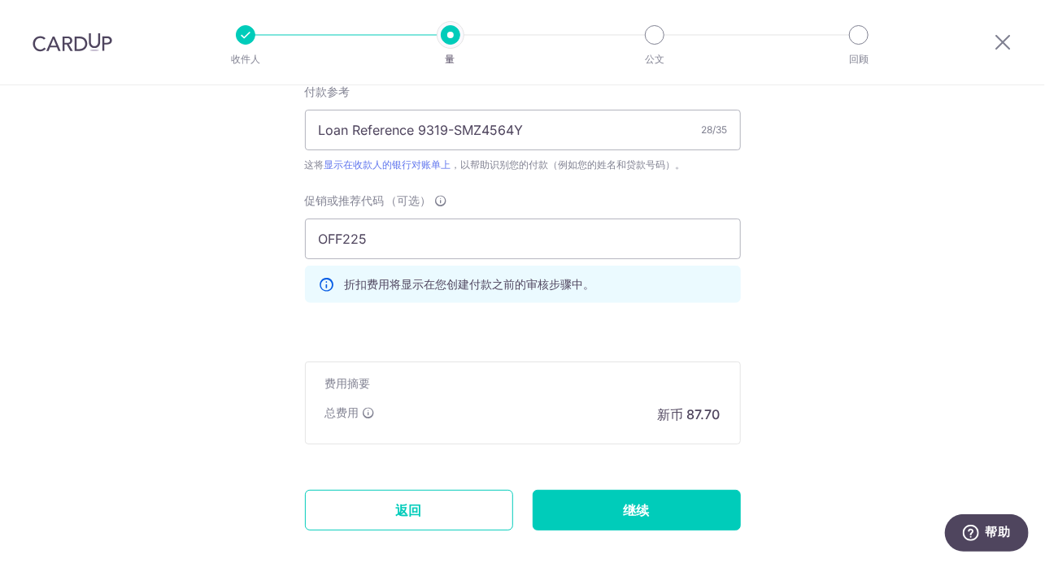
scroll to position [976, 0]
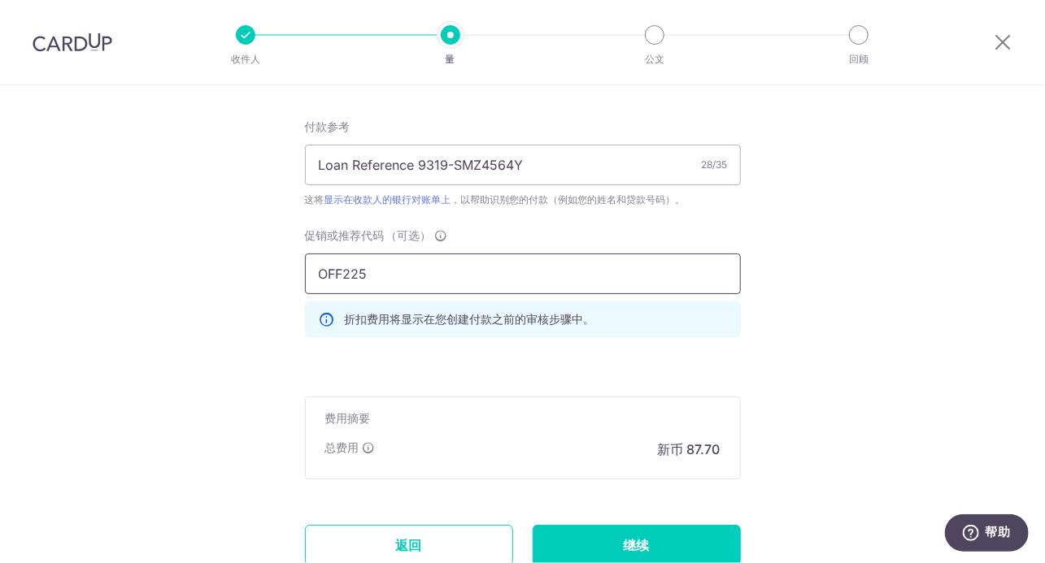
drag, startPoint x: 382, startPoint y: 264, endPoint x: 124, endPoint y: 276, distance: 258.8
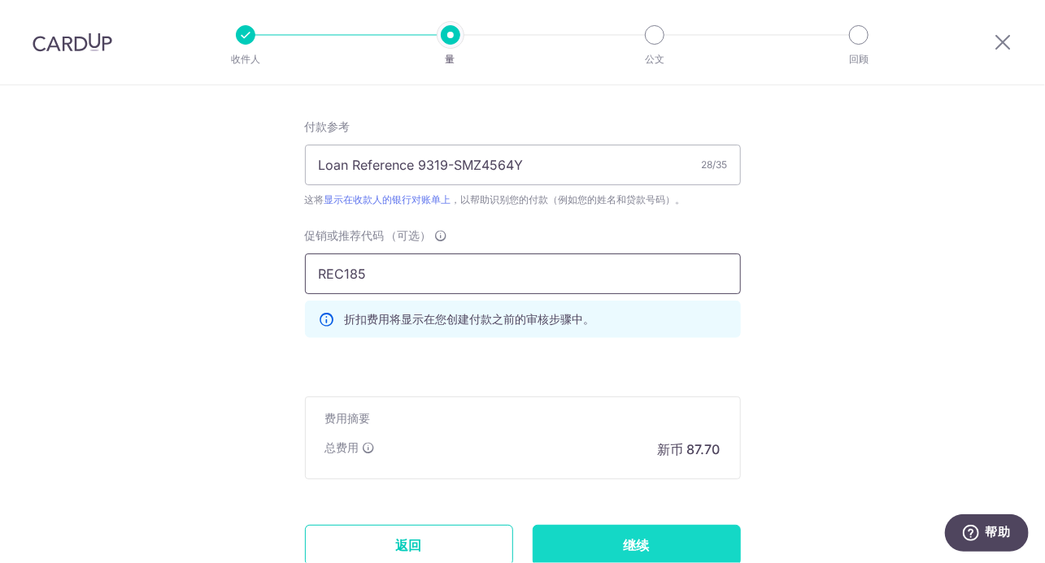
type input "REC185"
click at [641, 549] on input "Continue" at bounding box center [637, 545] width 208 height 41
type input "Update Schedule"
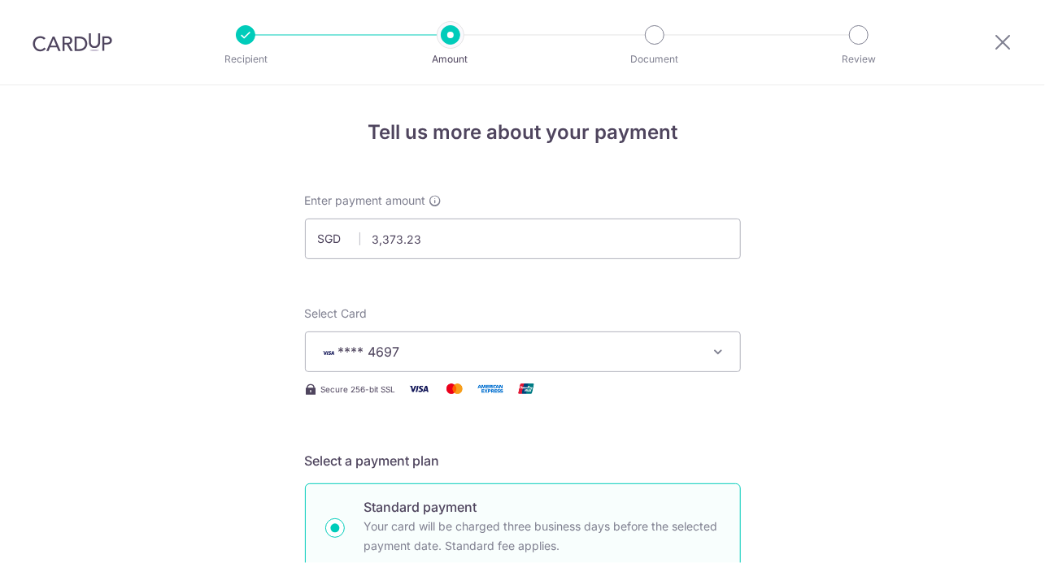
scroll to position [1151, 0]
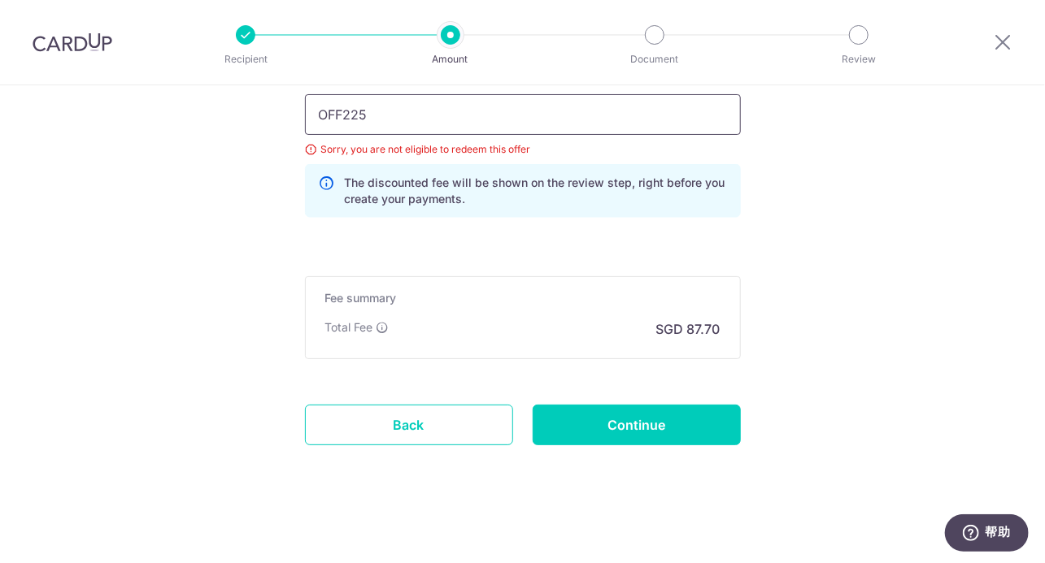
drag, startPoint x: 369, startPoint y: 106, endPoint x: 170, endPoint y: 106, distance: 199.2
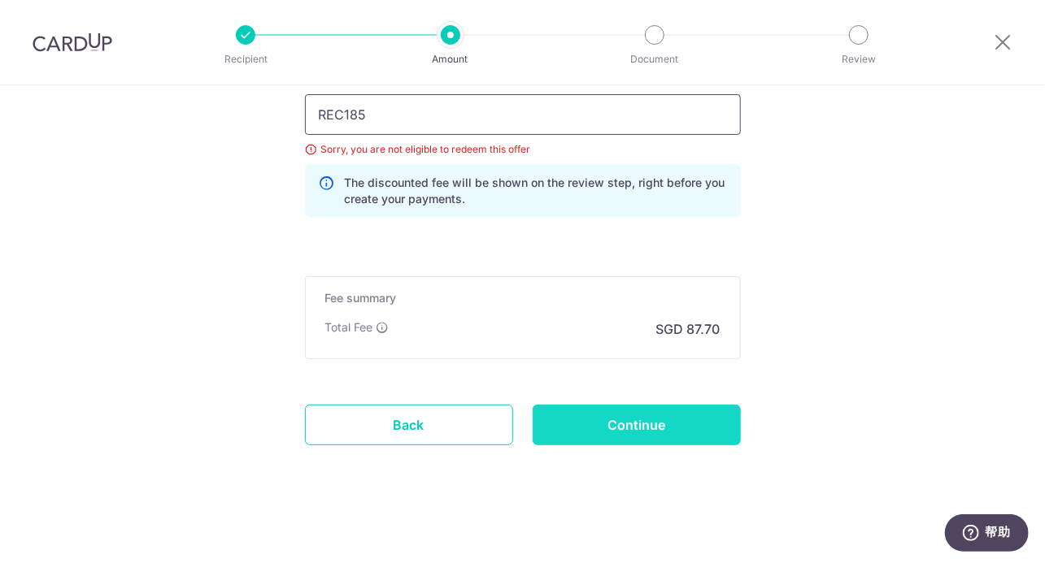
type input "REC185"
click at [643, 412] on input "Continue" at bounding box center [637, 425] width 208 height 41
type input "Update Schedule"
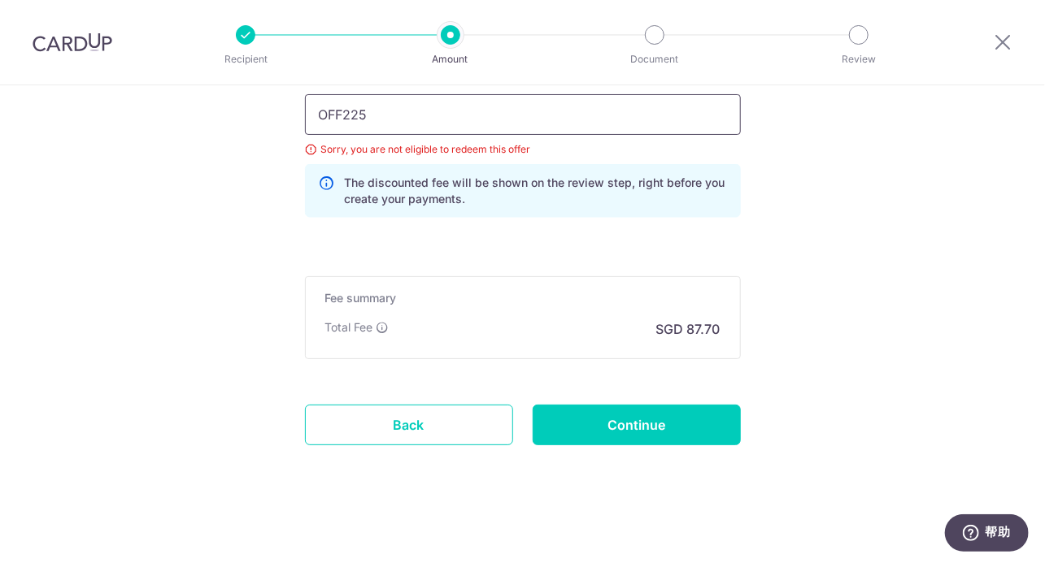
drag, startPoint x: 422, startPoint y: 115, endPoint x: 74, endPoint y: 113, distance: 348.0
paste input "3HOME25R"
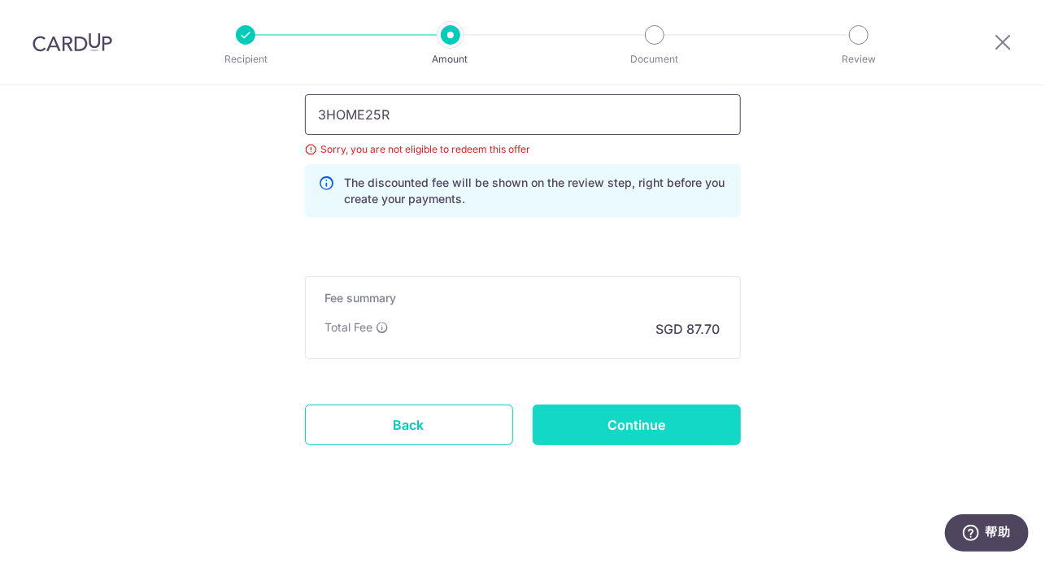
type input "3HOME25R"
click at [584, 411] on input "Continue" at bounding box center [637, 425] width 208 height 41
type input "Update Schedule"
click at [598, 426] on input "Continue" at bounding box center [637, 425] width 208 height 41
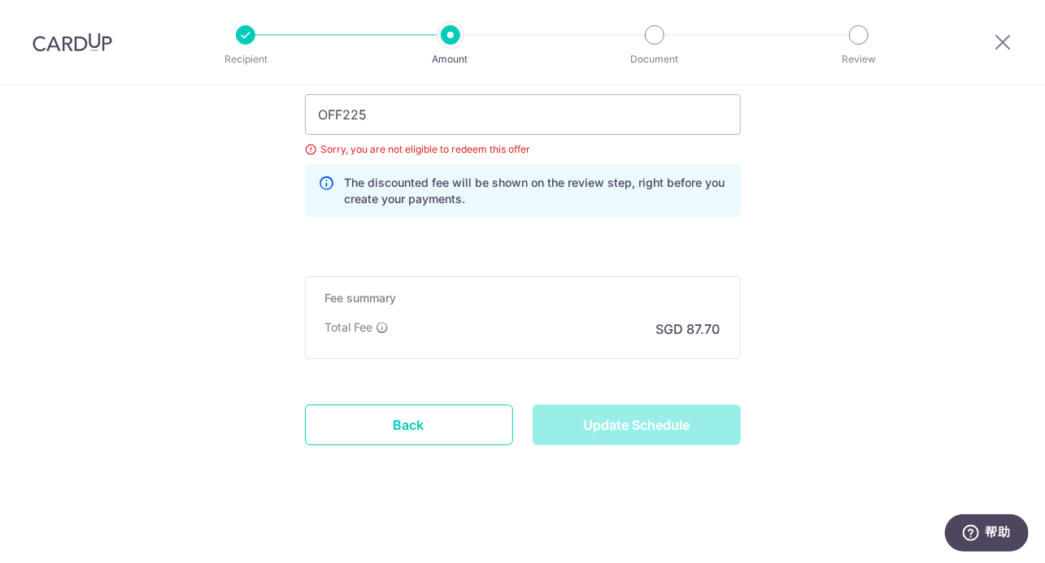
type input "Update Schedule"
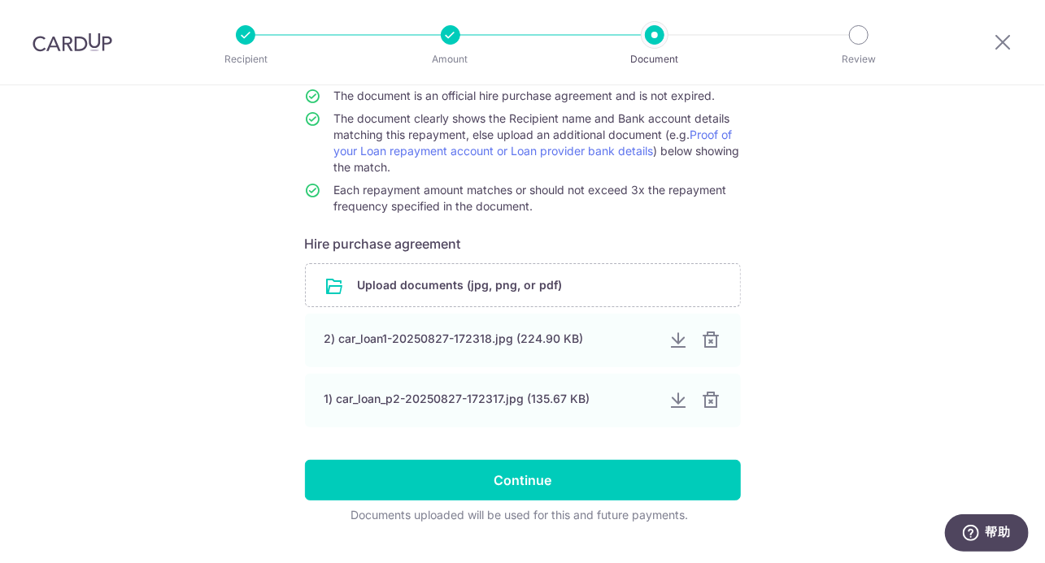
scroll to position [194, 0]
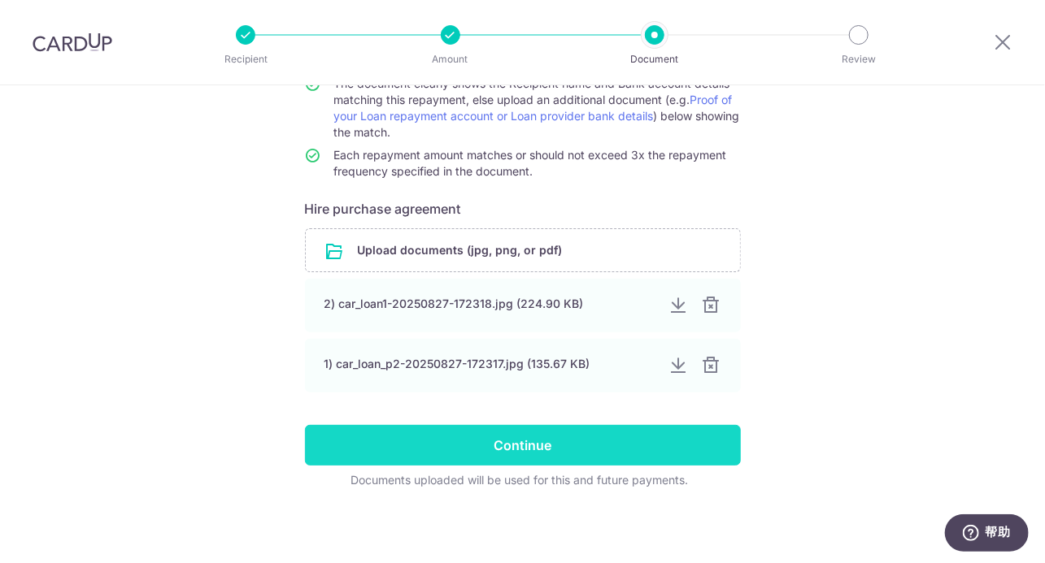
click at [592, 437] on input "Continue" at bounding box center [523, 445] width 436 height 41
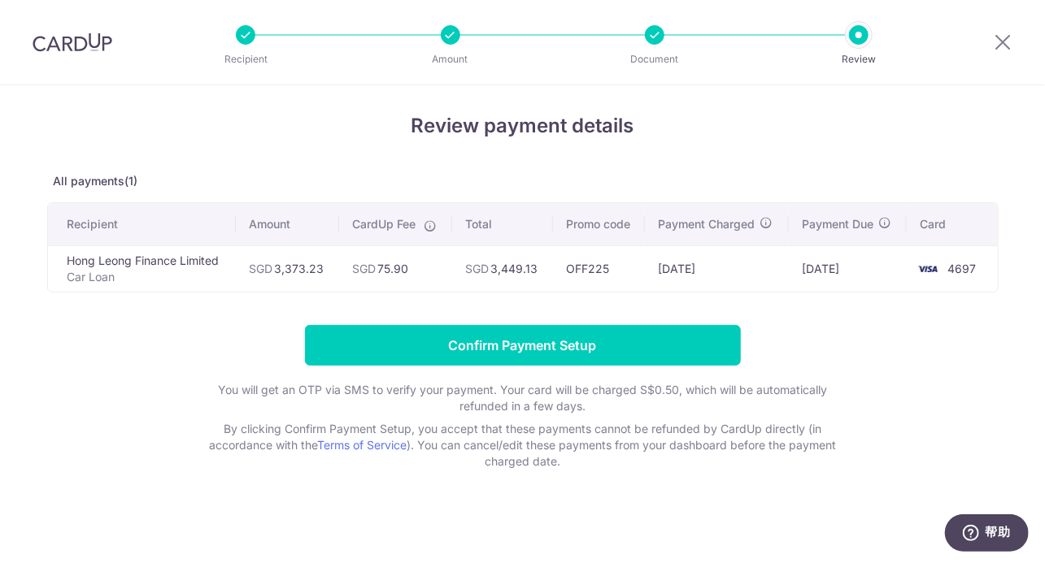
scroll to position [7, 0]
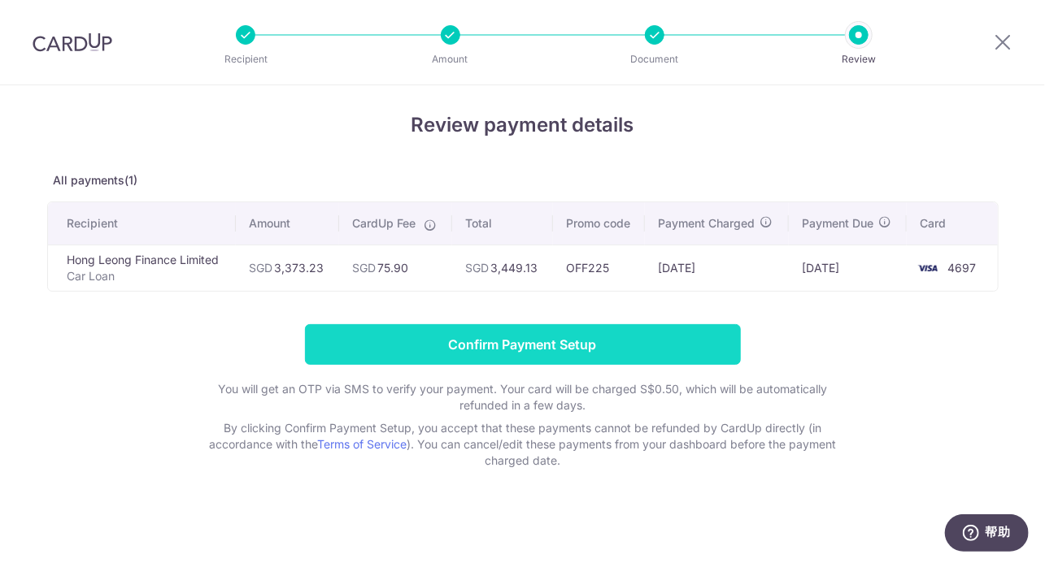
click at [623, 341] on input "Confirm Payment Setup" at bounding box center [523, 344] width 436 height 41
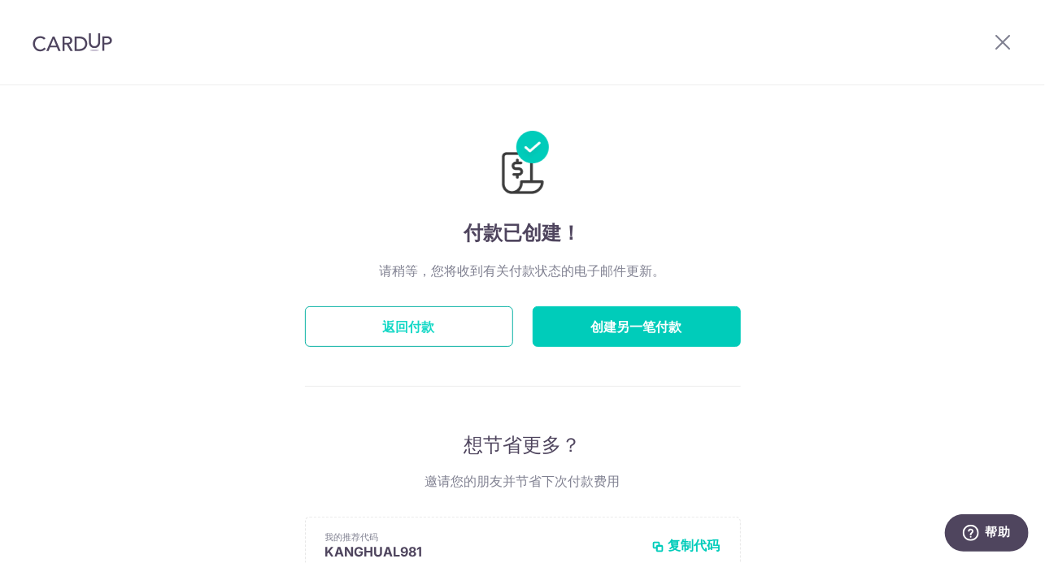
click at [424, 328] on button "返回付款" at bounding box center [409, 327] width 208 height 41
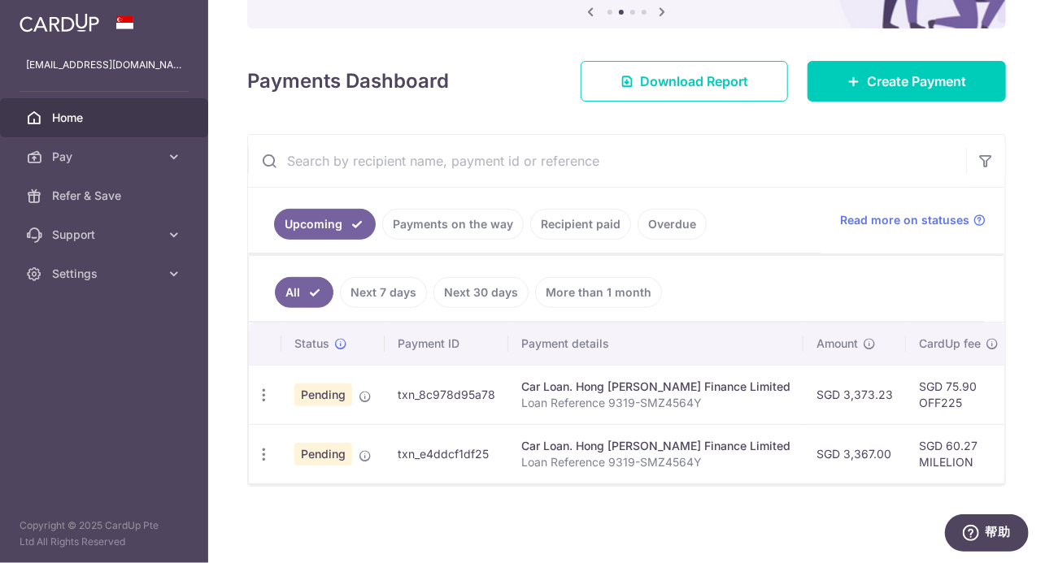
click at [481, 542] on div "× Pause Schedule Pause all future payments in this series Pause just this one p…" at bounding box center [626, 281] width 837 height 563
